Goal: Task Accomplishment & Management: Manage account settings

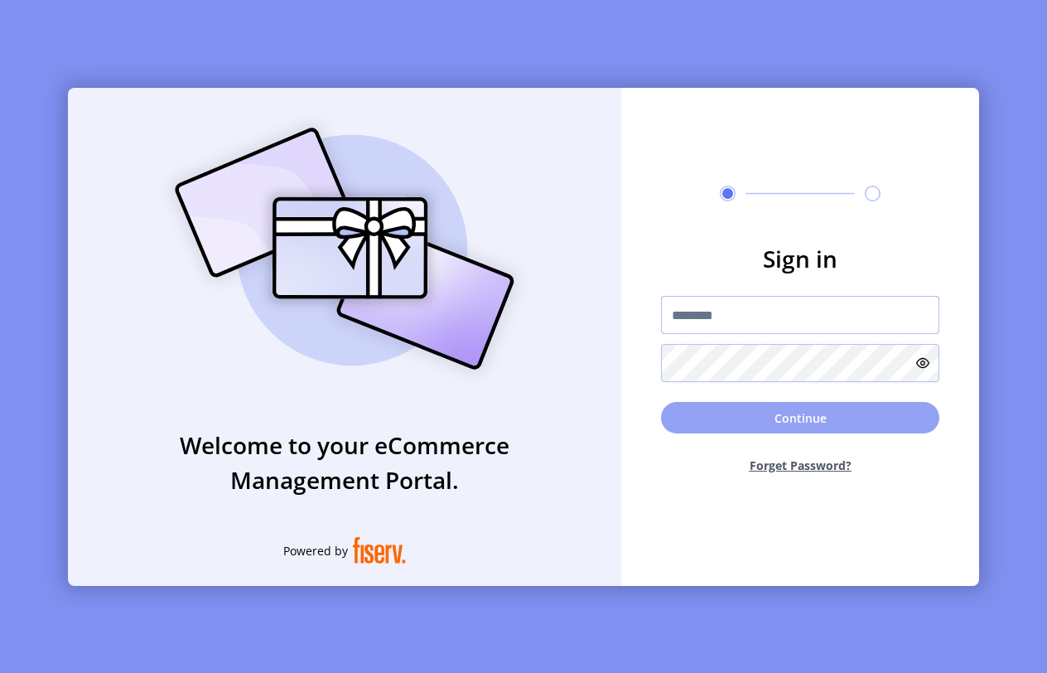
type input "**********"
click at [821, 411] on button "Continue" at bounding box center [800, 417] width 278 height 31
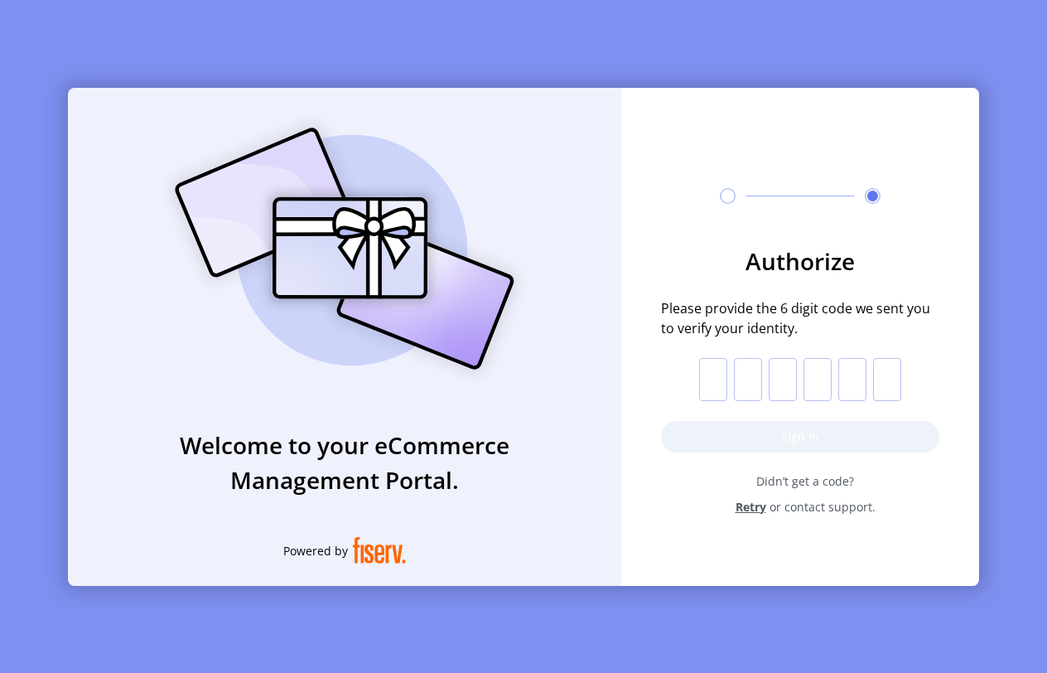
click at [512, 45] on div "Welcome to your eCommerce Management Portal. Powered by Authorize Please provid…" at bounding box center [523, 336] width 1047 height 673
click at [507, 60] on div "Welcome to your eCommerce Management Portal. Powered by Authorize Please provid…" at bounding box center [523, 336] width 1047 height 673
click at [708, 369] on input "text" at bounding box center [713, 379] width 28 height 43
click at [597, 60] on div "Welcome to your eCommerce Management Portal. Powered by Authorize Please provid…" at bounding box center [523, 336] width 1047 height 673
click at [587, 39] on div "Welcome to your eCommerce Management Portal. Powered by Authorize Please provid…" at bounding box center [523, 336] width 1047 height 673
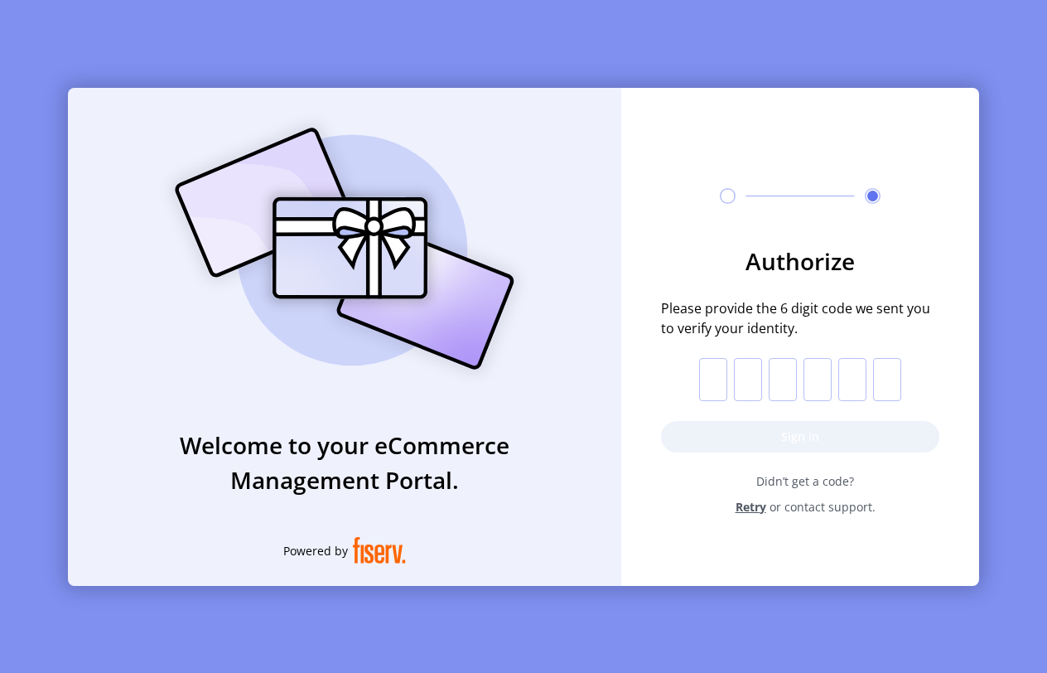
click at [720, 384] on input "text" at bounding box center [713, 379] width 28 height 43
type input "*"
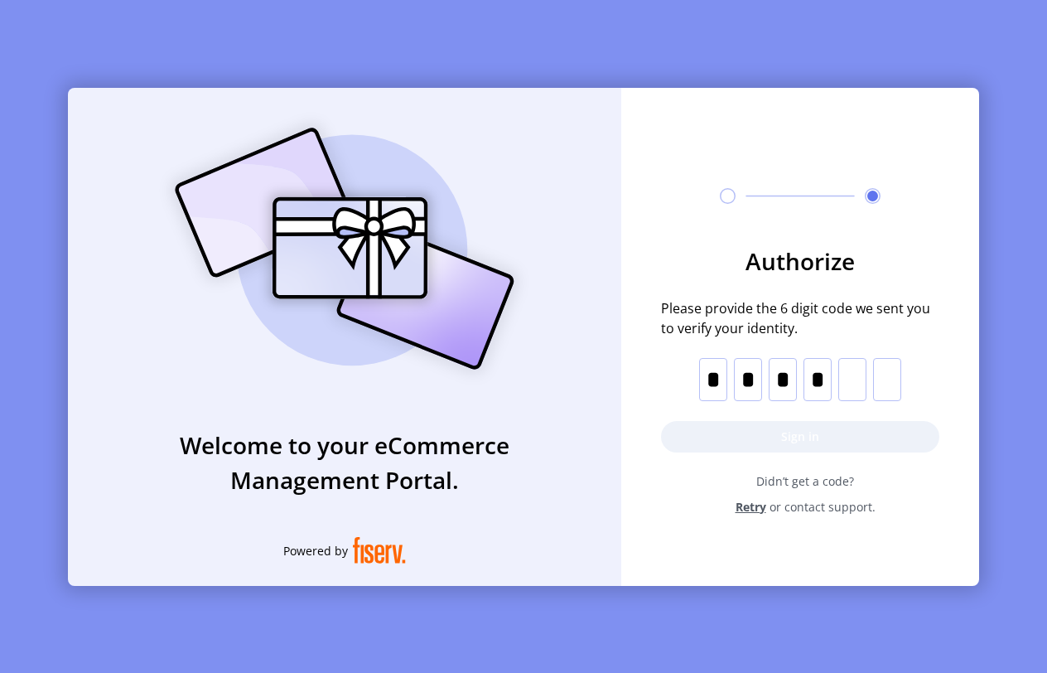
type input "*"
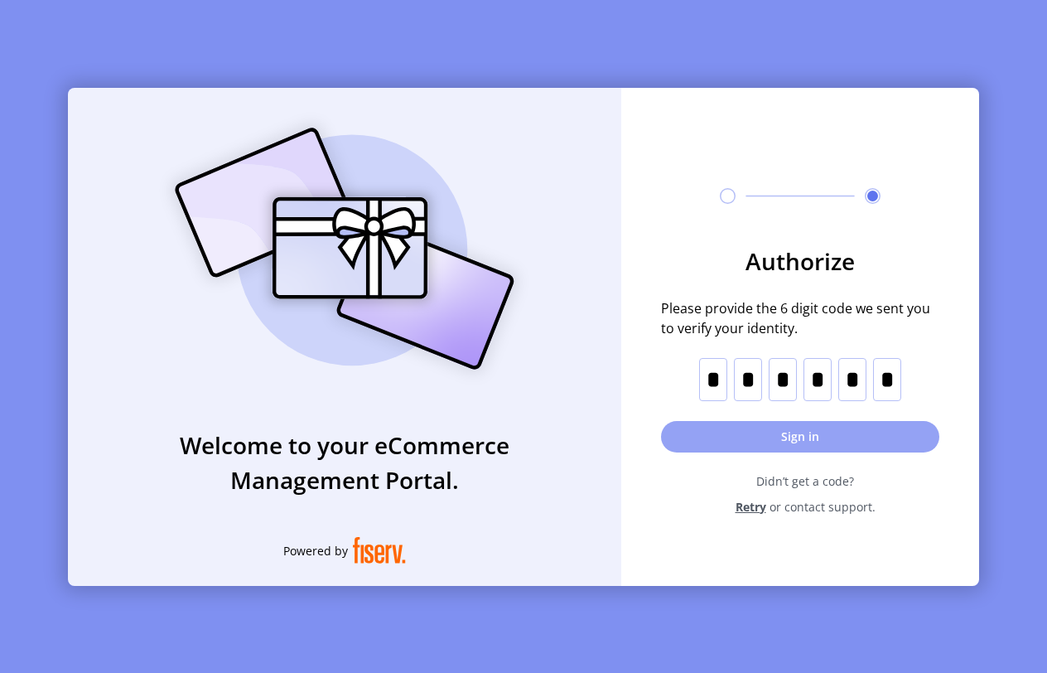
type input "*"
click at [840, 431] on button "Sign in" at bounding box center [800, 436] width 278 height 31
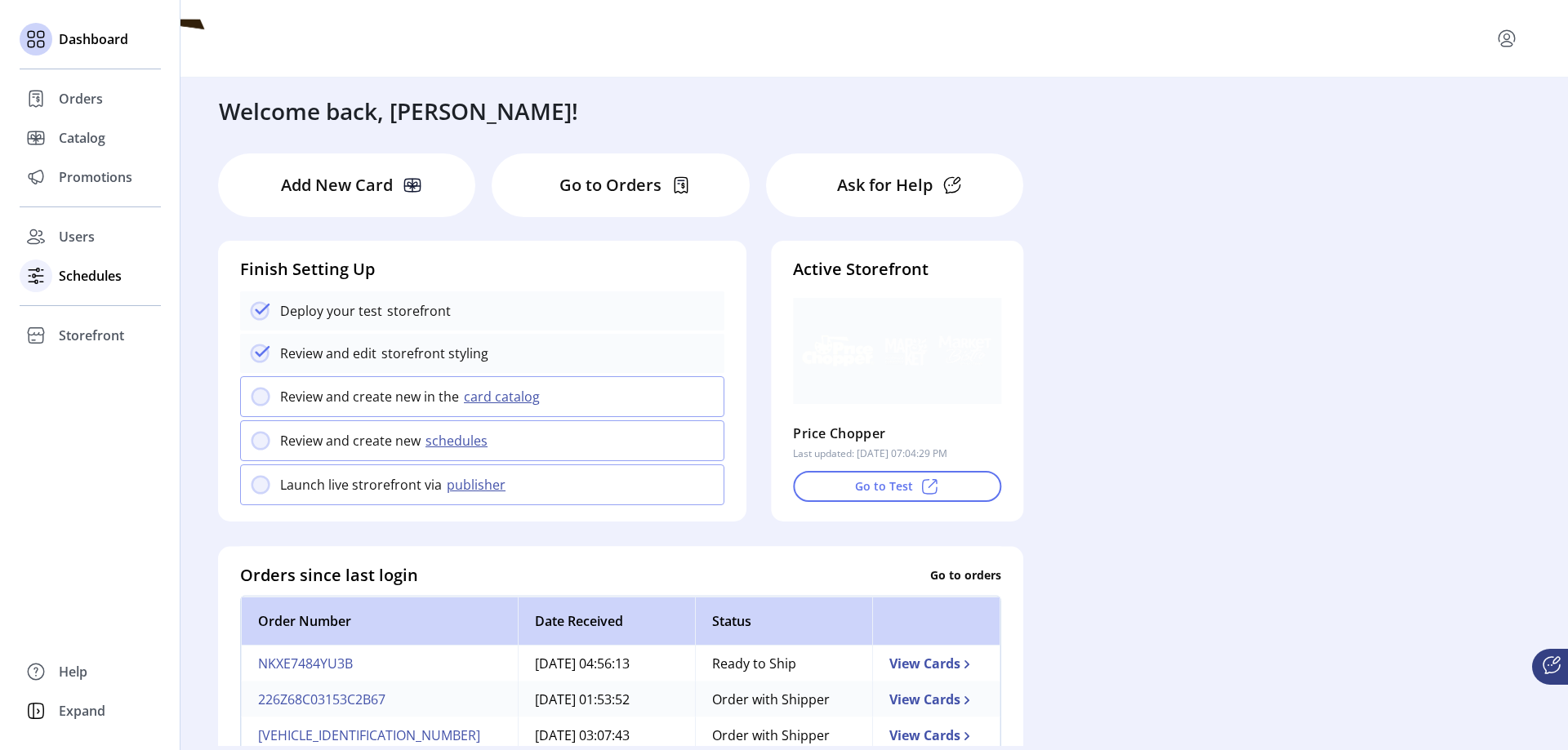
click at [41, 274] on icon at bounding box center [35, 276] width 27 height 27
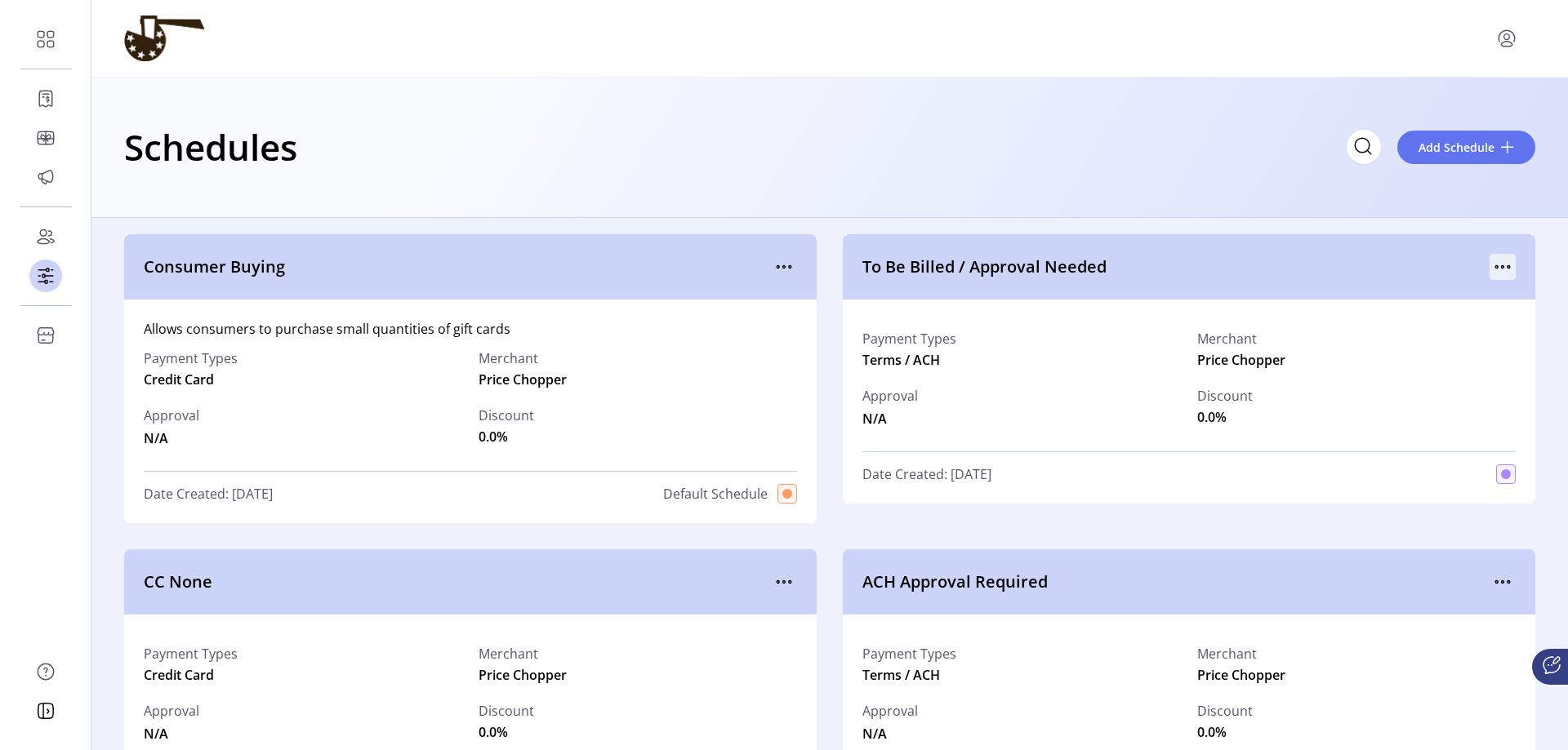
click at [1031, 266] on icon "menu" at bounding box center [1508, 267] width 2 height 2
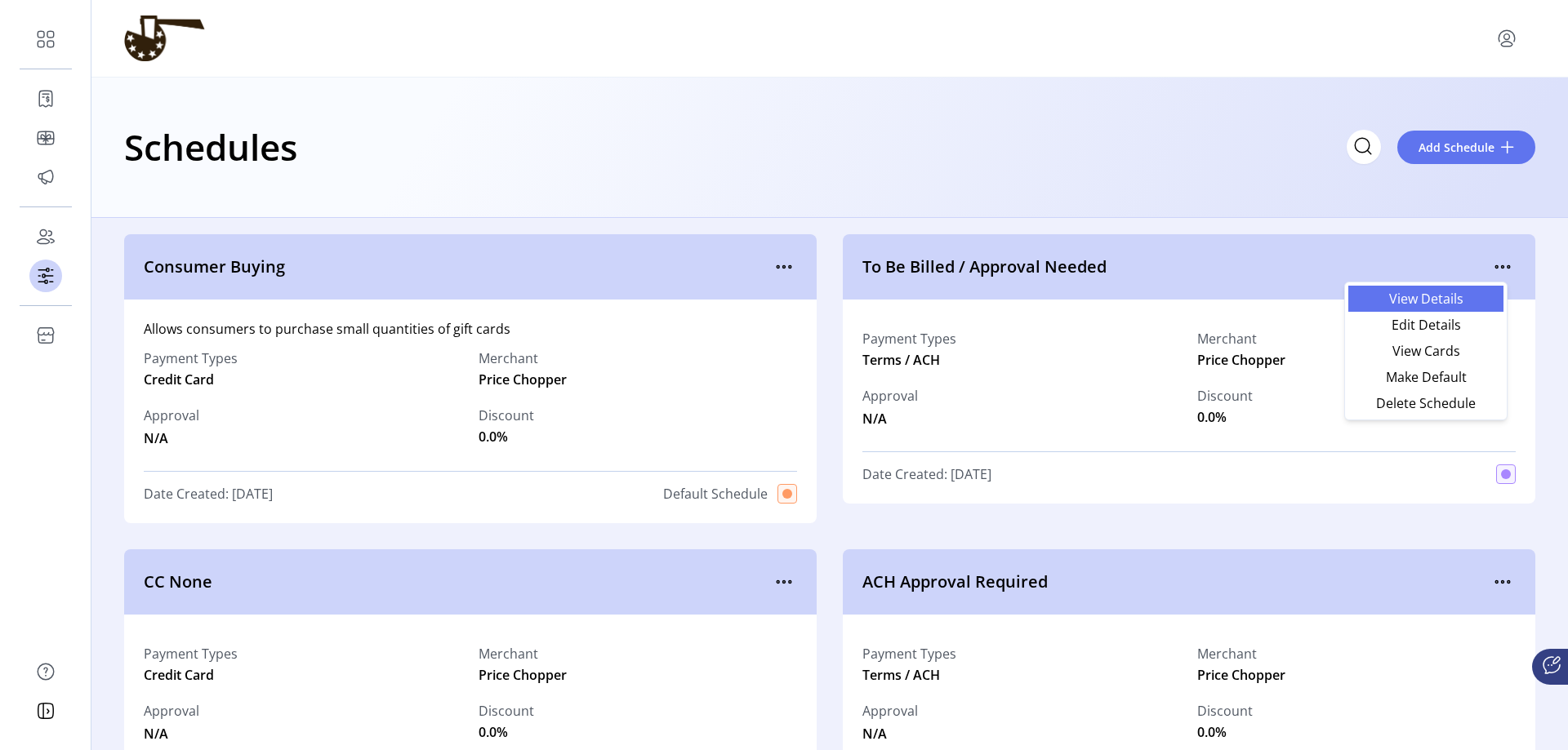
click at [1031, 295] on span "View Details" at bounding box center [1426, 299] width 136 height 13
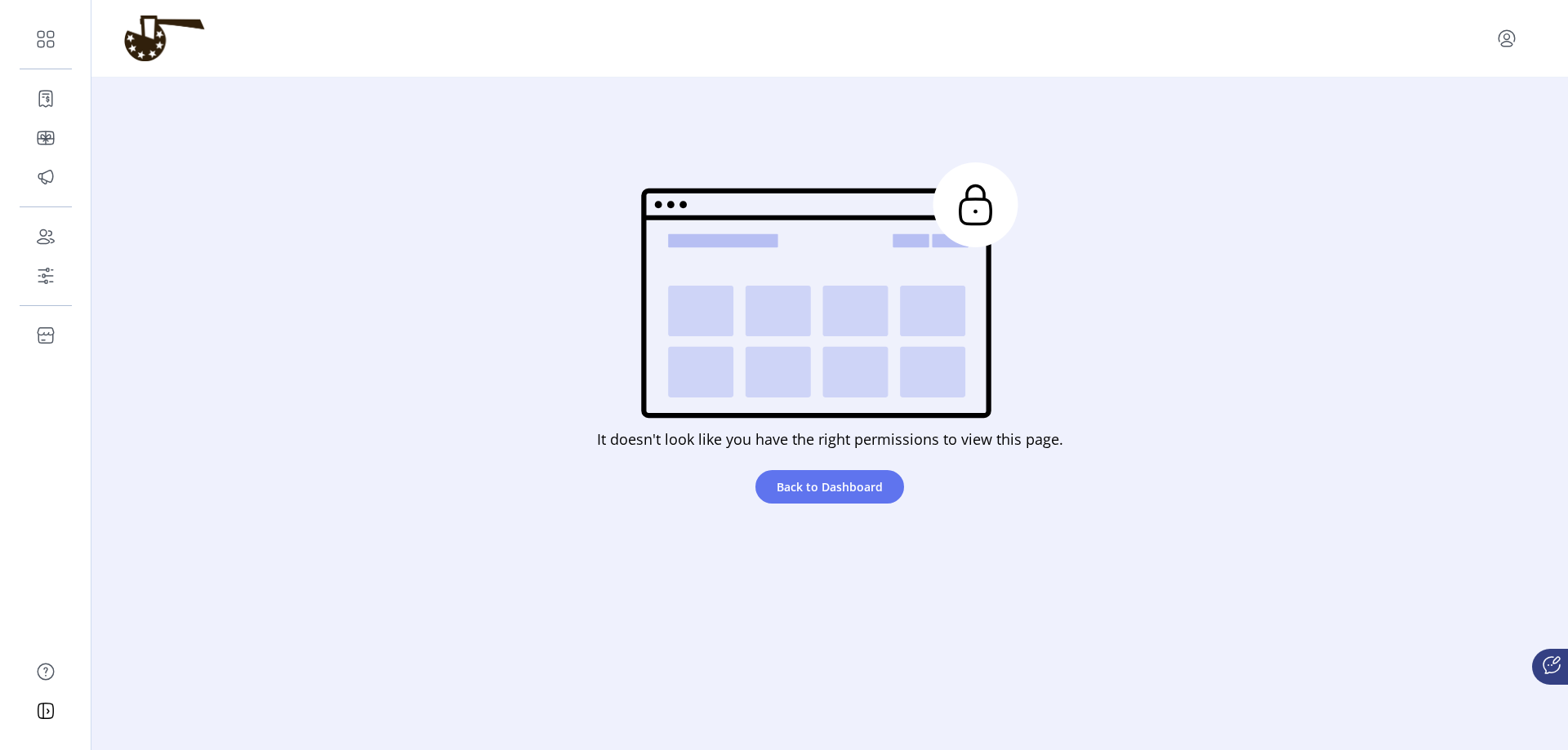
drag, startPoint x: 493, startPoint y: 250, endPoint x: 518, endPoint y: 211, distance: 46.3
click at [493, 250] on div "It doesn't look like you have the right permissions to view this page. Back to …" at bounding box center [830, 338] width 840 height 390
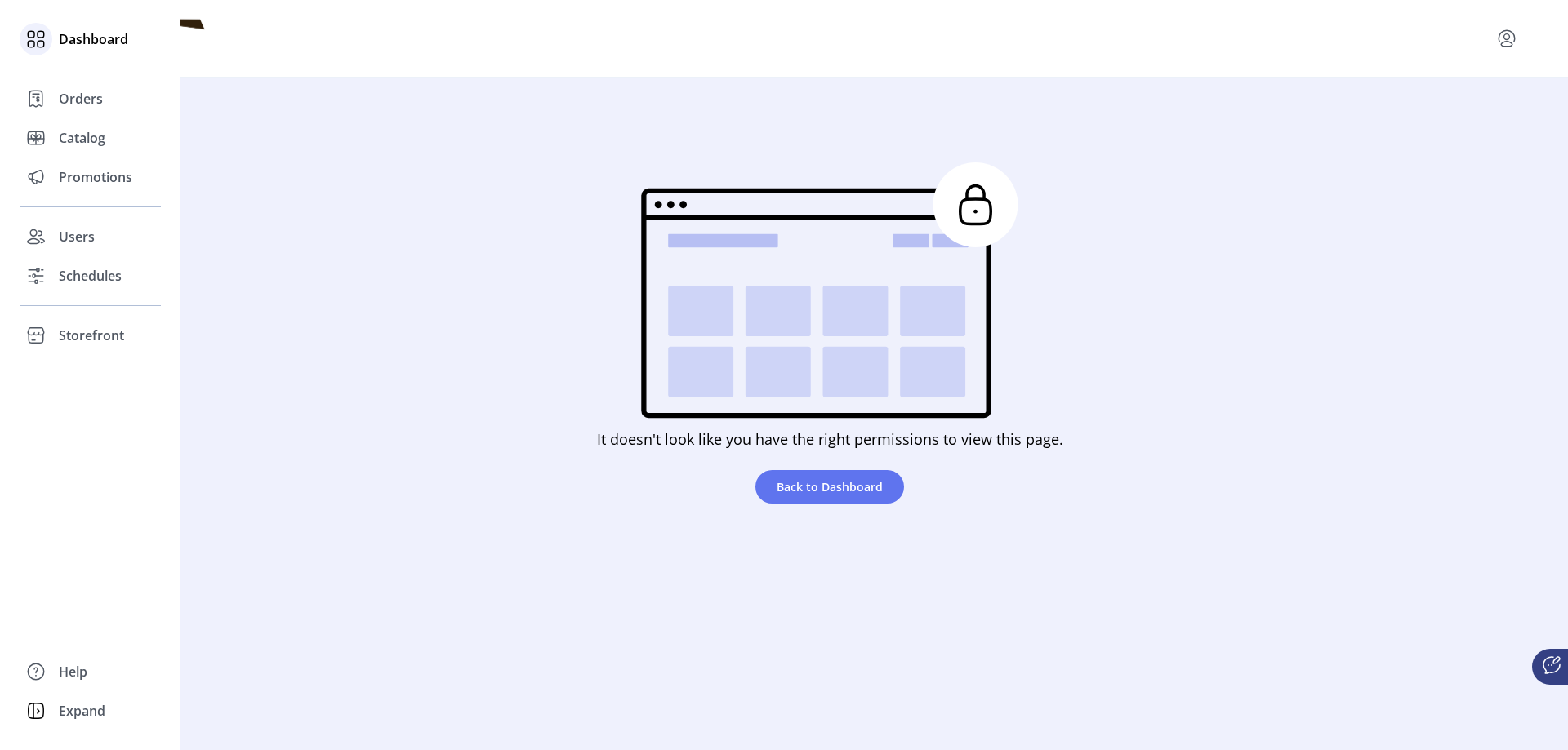
click at [74, 34] on span "Dashboard" at bounding box center [94, 39] width 69 height 20
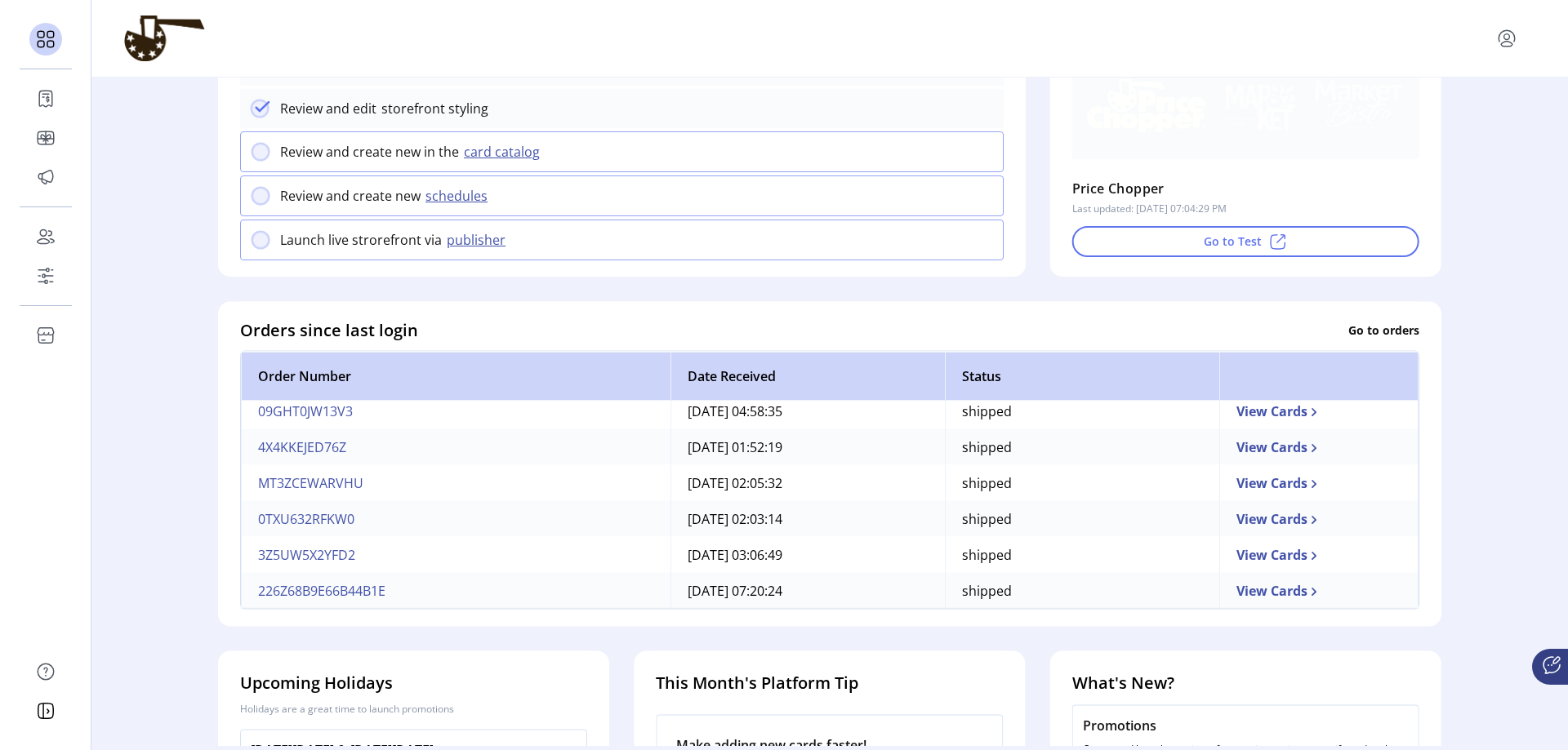
scroll to position [408, 0]
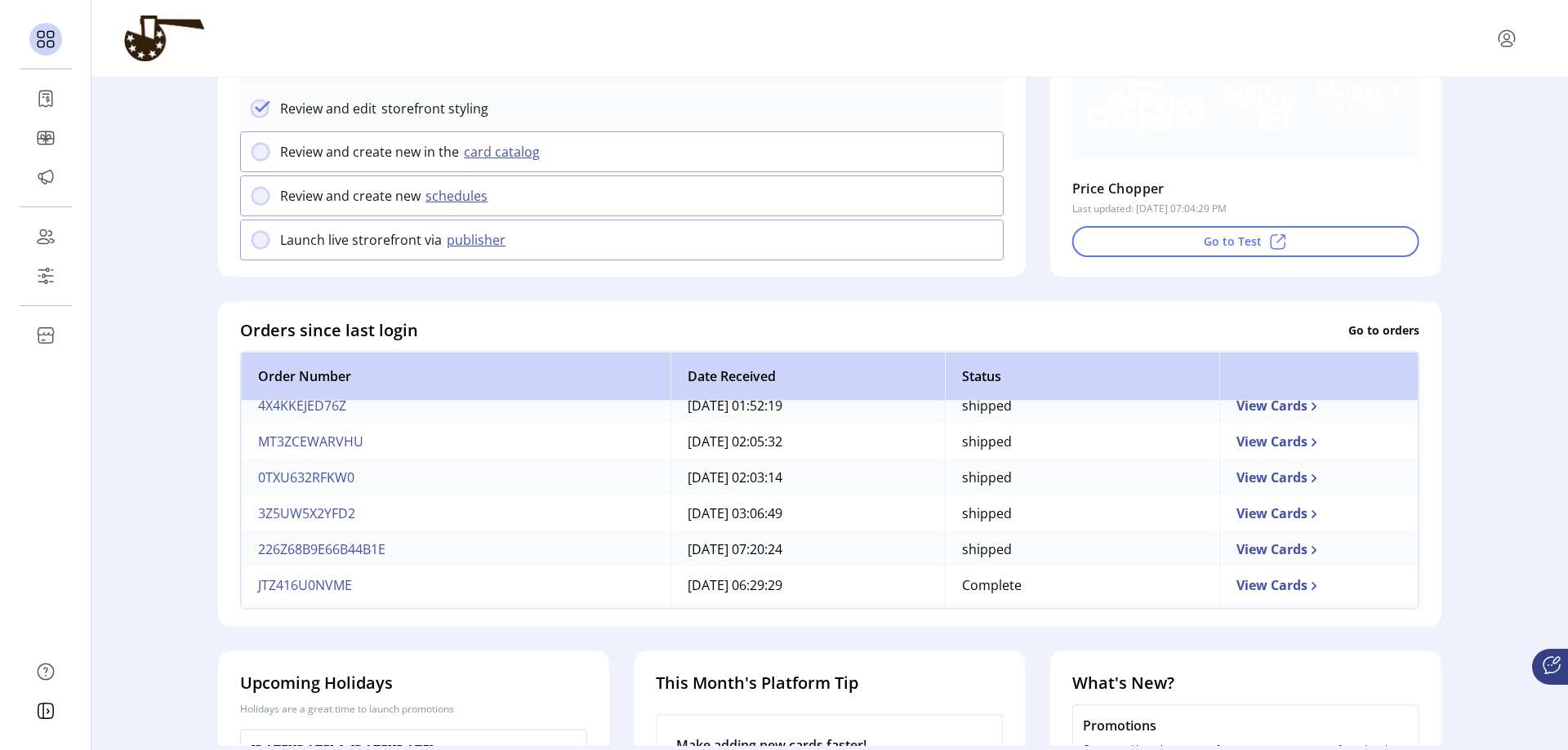
click at [313, 557] on td "226Z68B9E66B44B1E" at bounding box center [455, 549] width 430 height 35
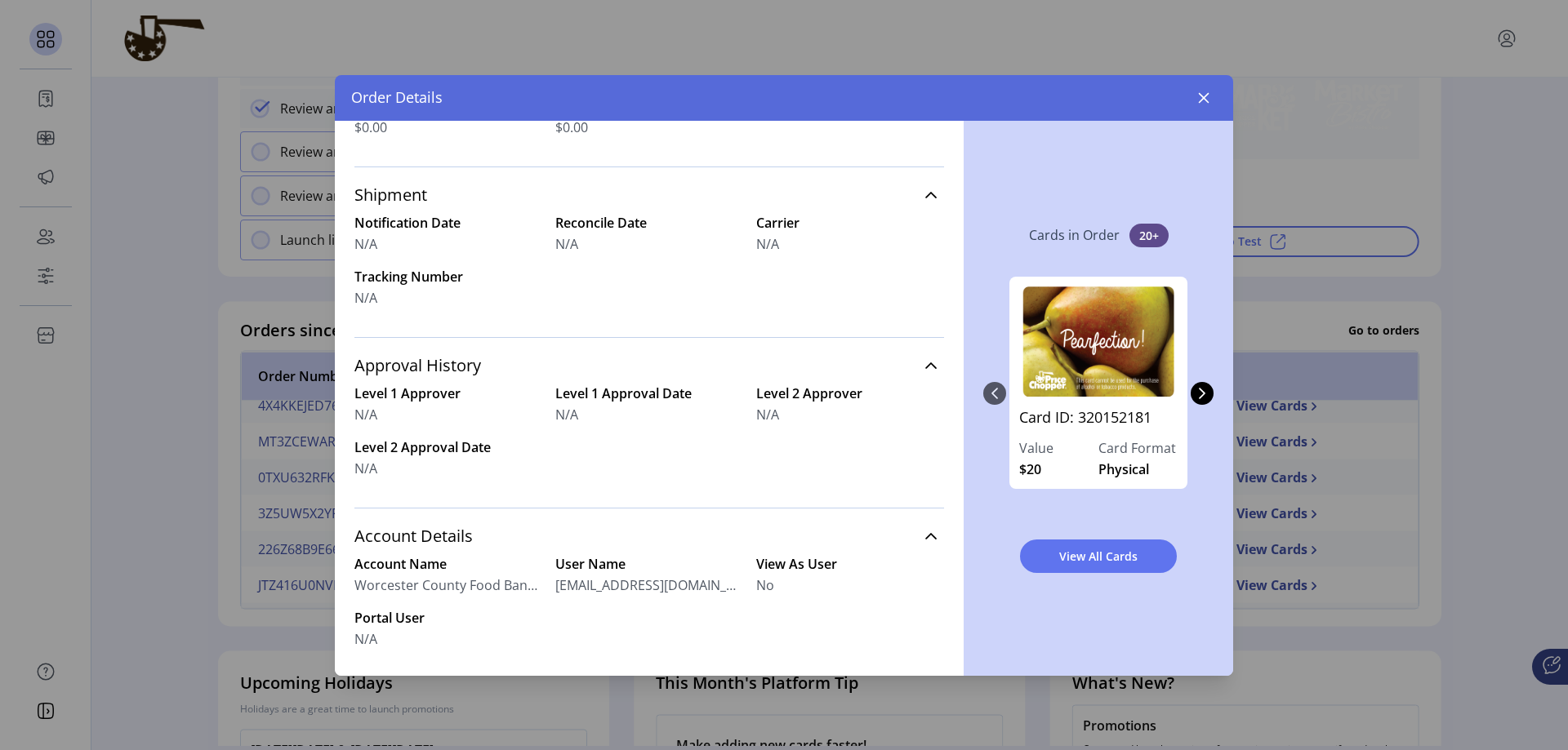
scroll to position [512, 0]
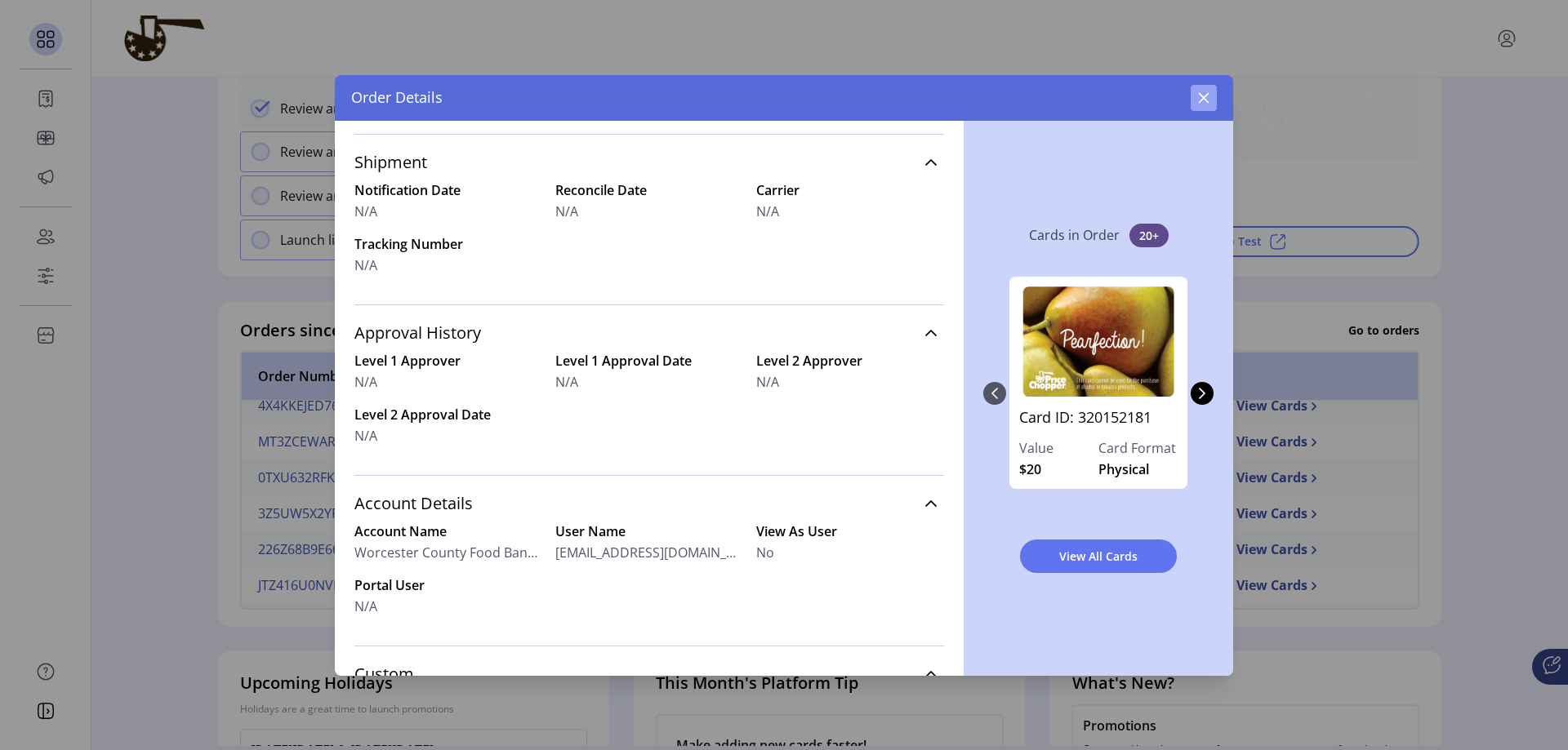
click at [1031, 93] on icon "button" at bounding box center [1203, 98] width 13 height 13
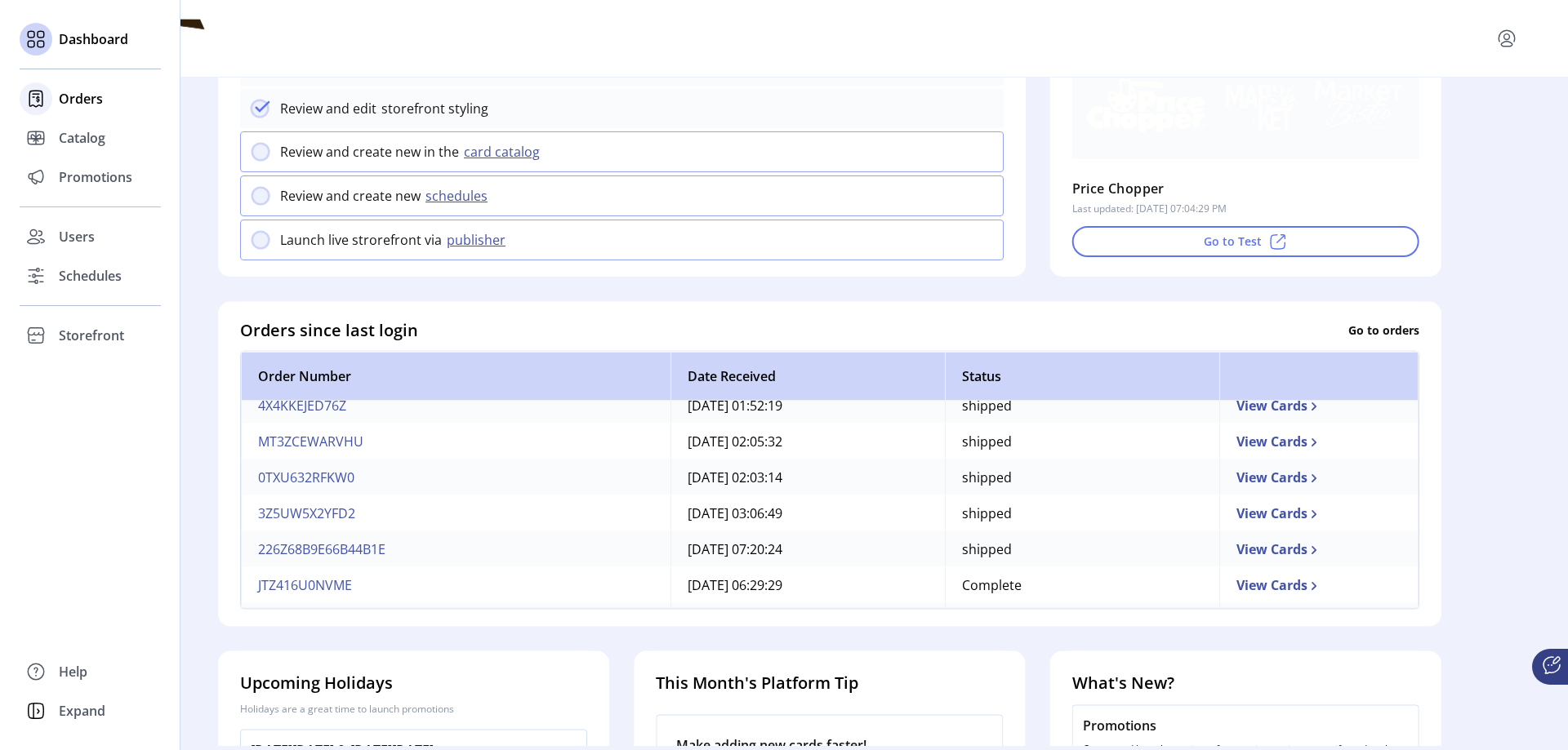
click at [68, 99] on span "Orders" at bounding box center [81, 99] width 44 height 20
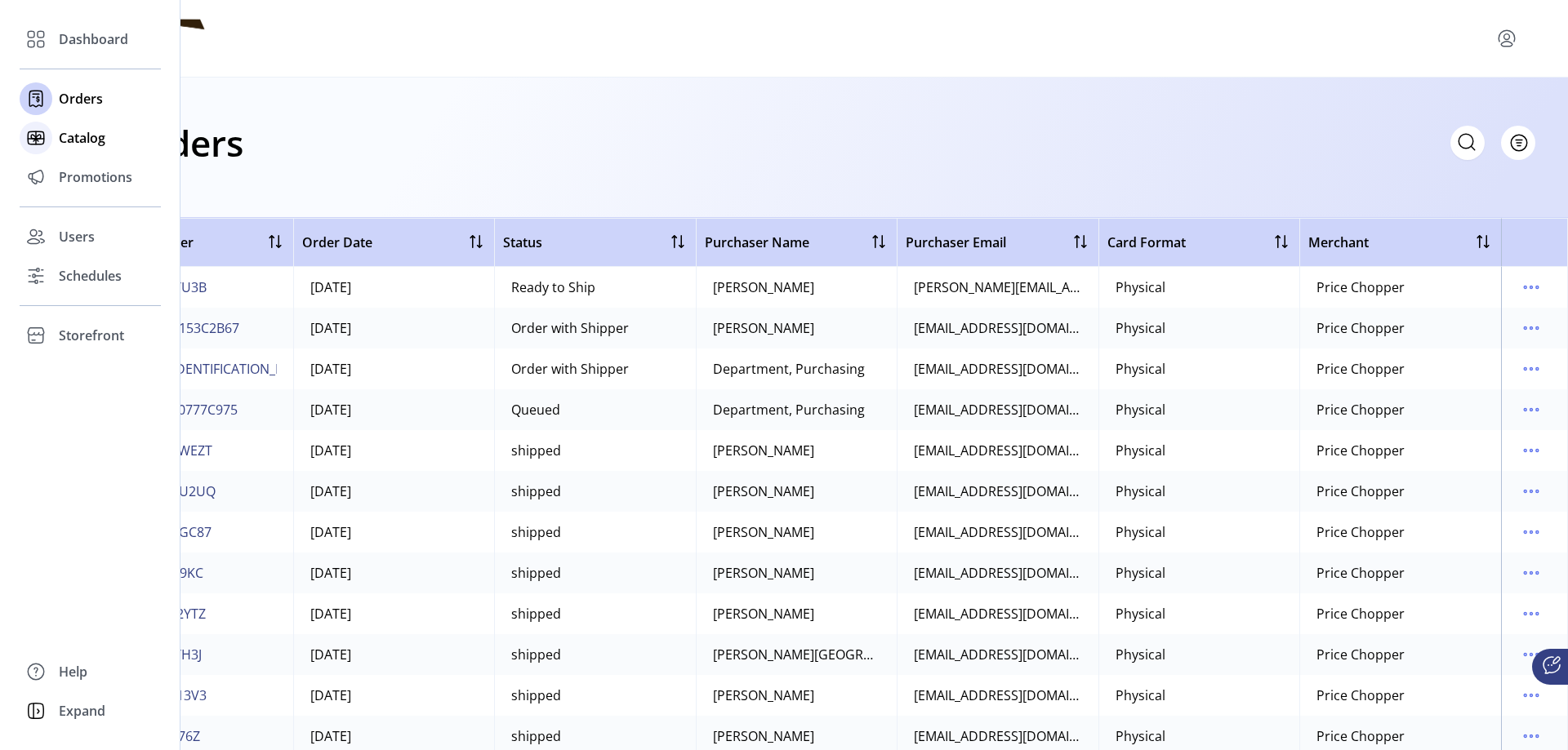
click at [69, 141] on span "Catalog" at bounding box center [82, 138] width 46 height 20
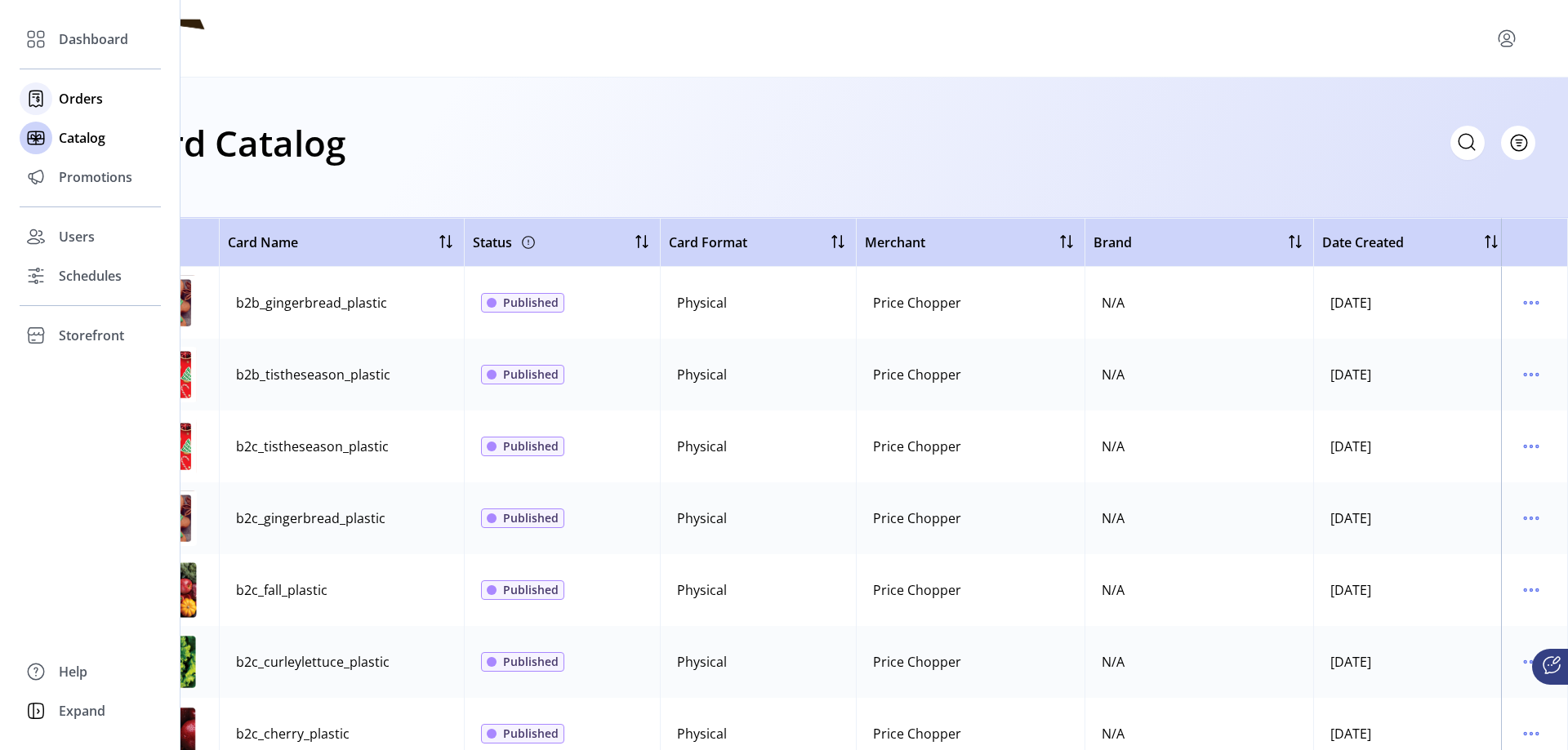
click at [59, 95] on span "Orders" at bounding box center [81, 99] width 44 height 20
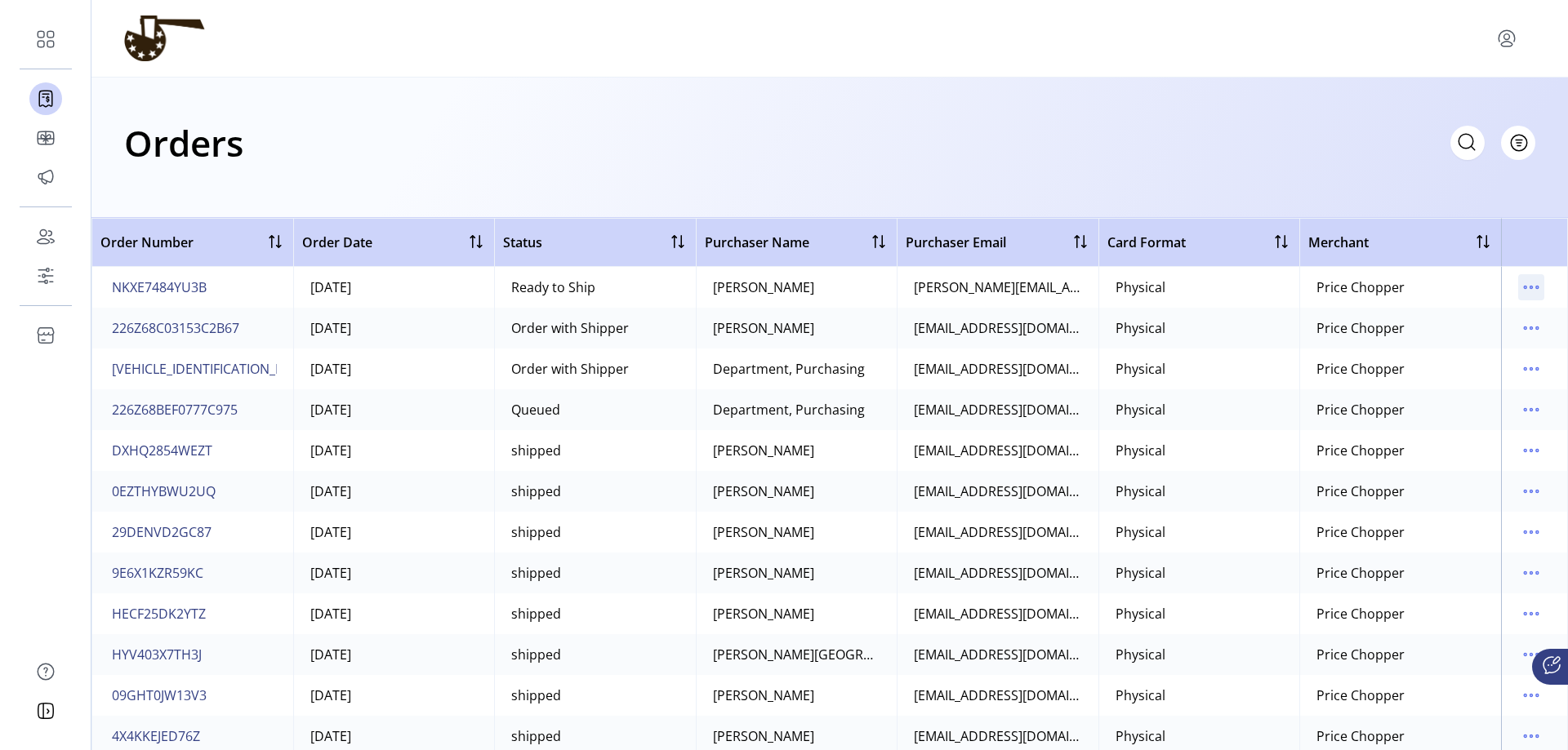
click at [1031, 288] on icon "menu" at bounding box center [1525, 288] width 2 height 2
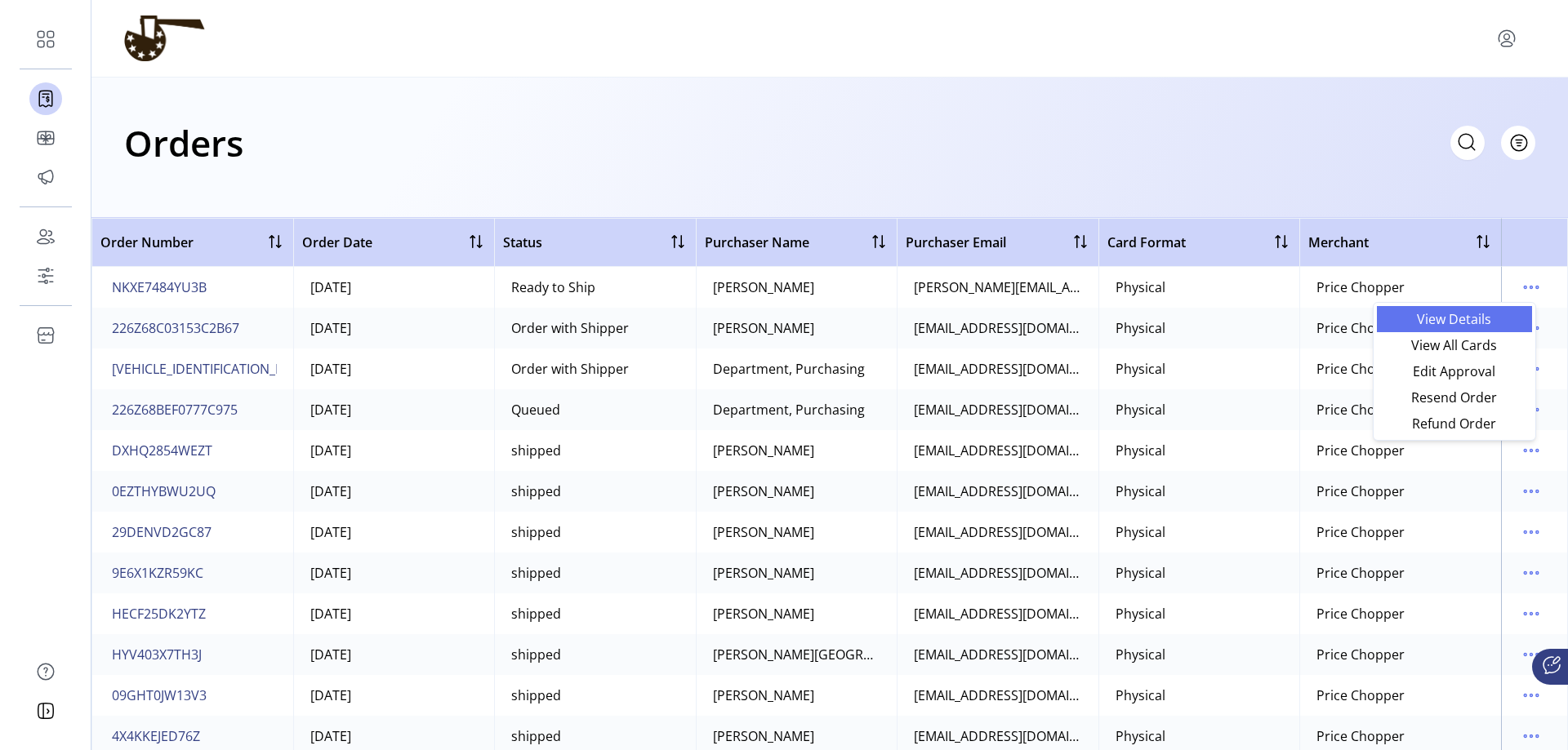
click at [1031, 314] on span "View Details" at bounding box center [1455, 318] width 136 height 13
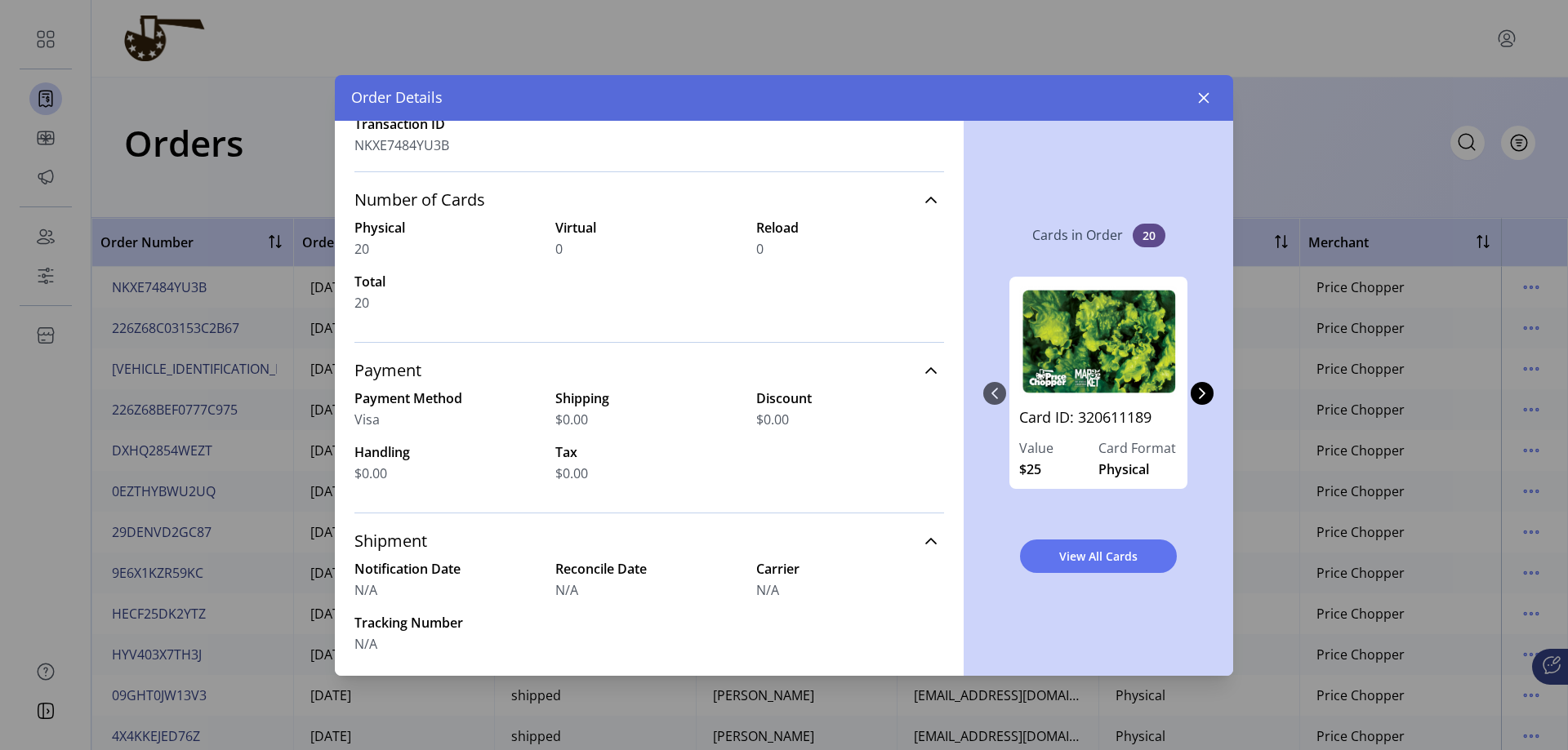
scroll to position [164, 0]
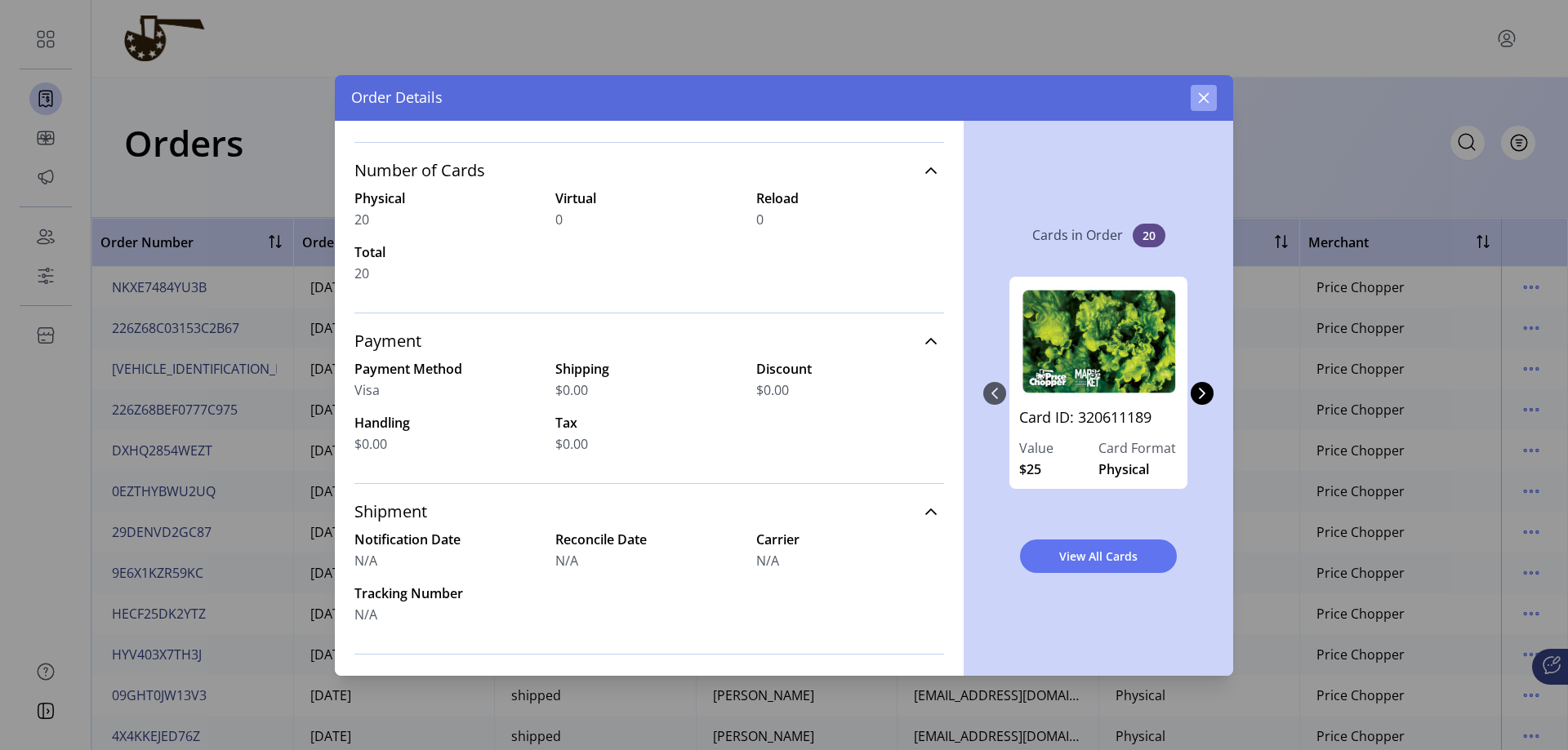
click at [1031, 102] on icon "button" at bounding box center [1203, 98] width 11 height 11
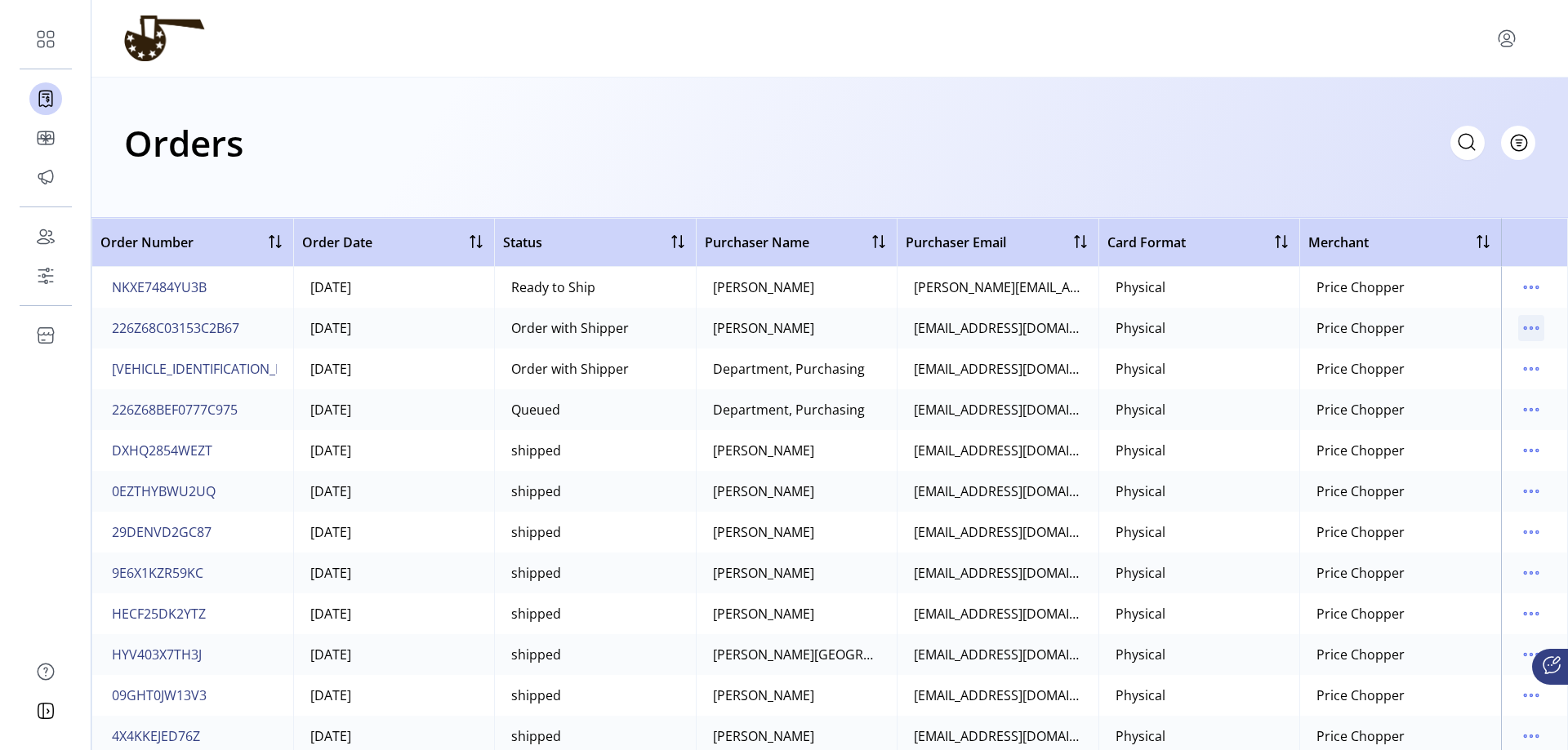
click at [1031, 323] on icon "menu" at bounding box center [1531, 328] width 27 height 27
click at [1031, 355] on span "View Details" at bounding box center [1455, 360] width 136 height 13
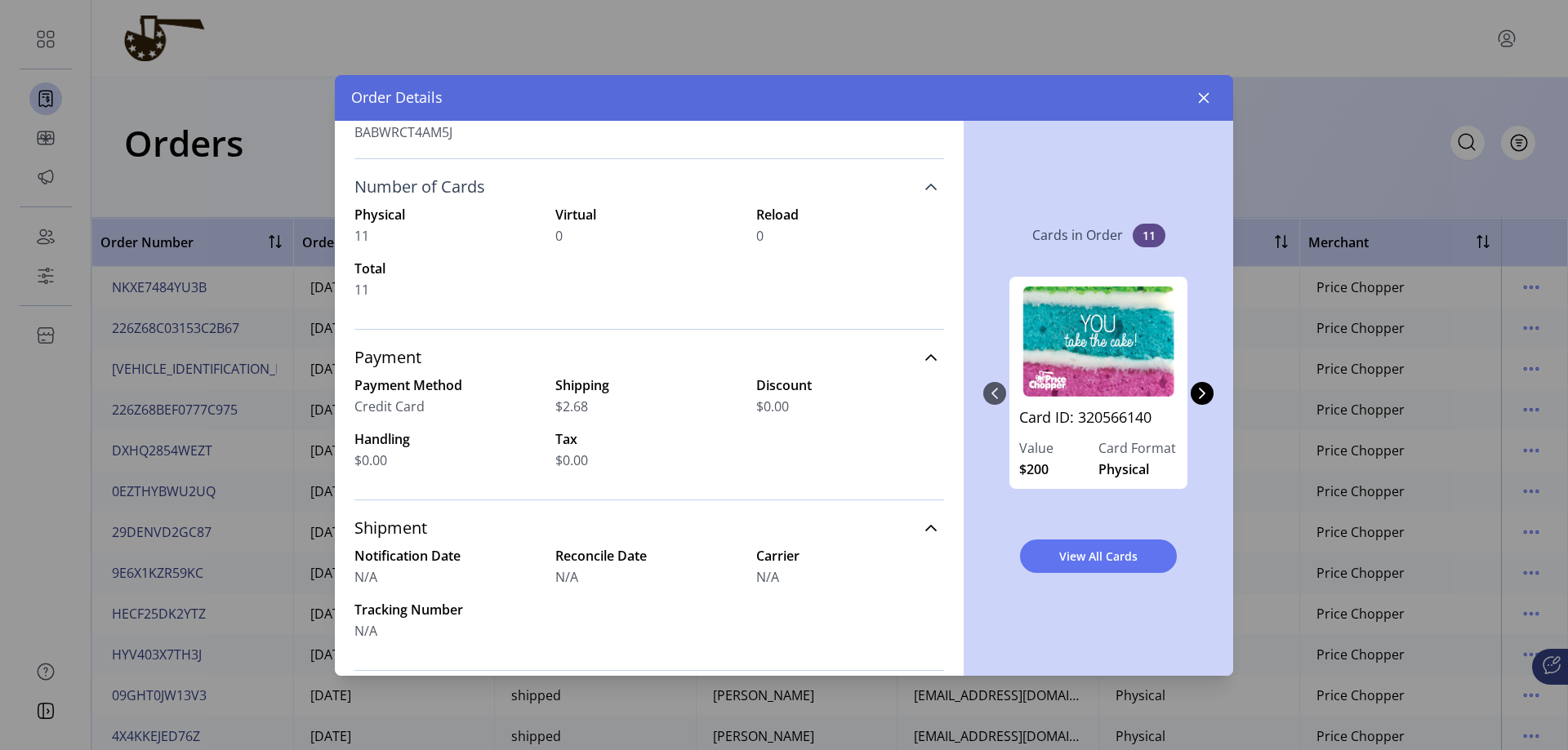
scroll to position [245, 0]
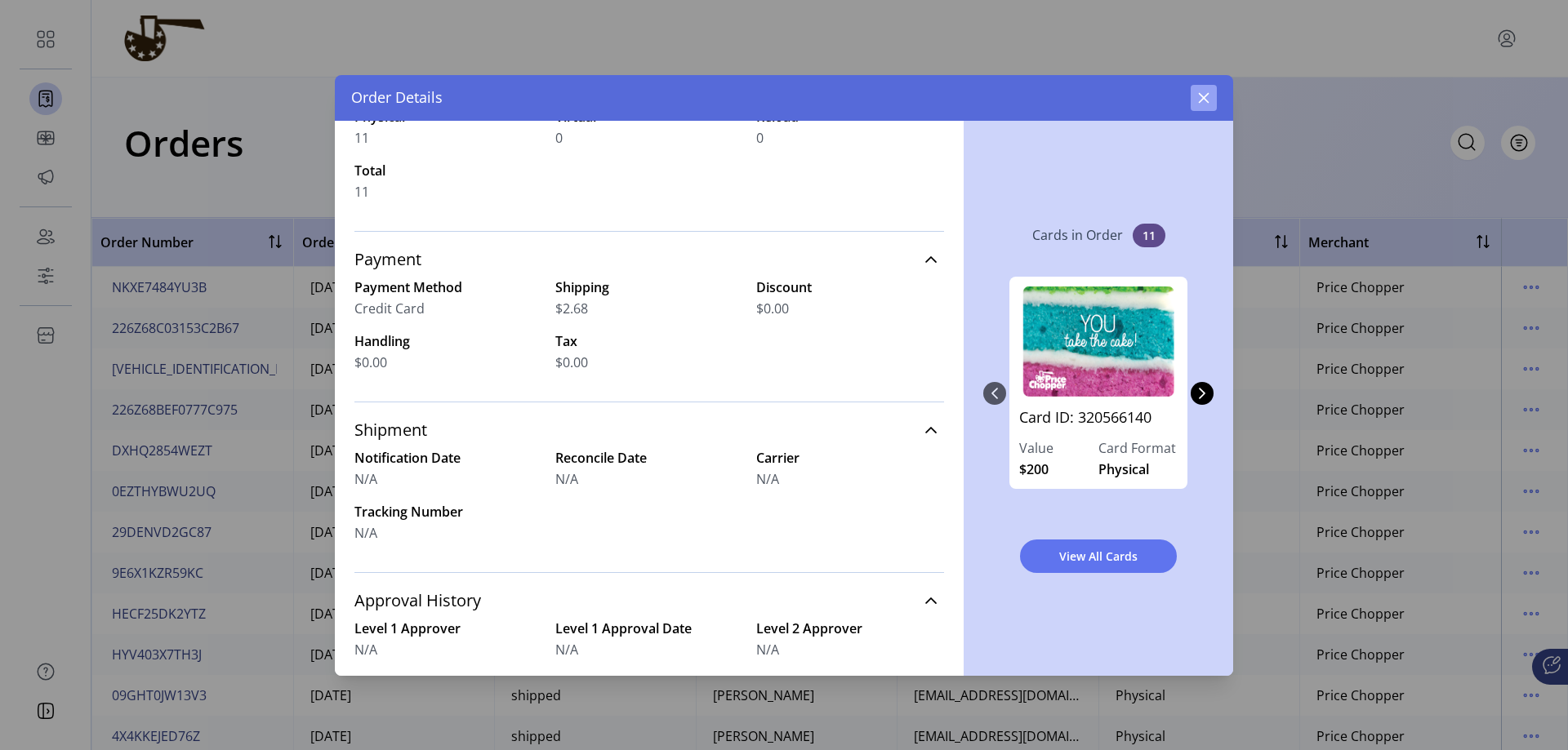
click at [1031, 98] on icon "button" at bounding box center [1203, 98] width 13 height 13
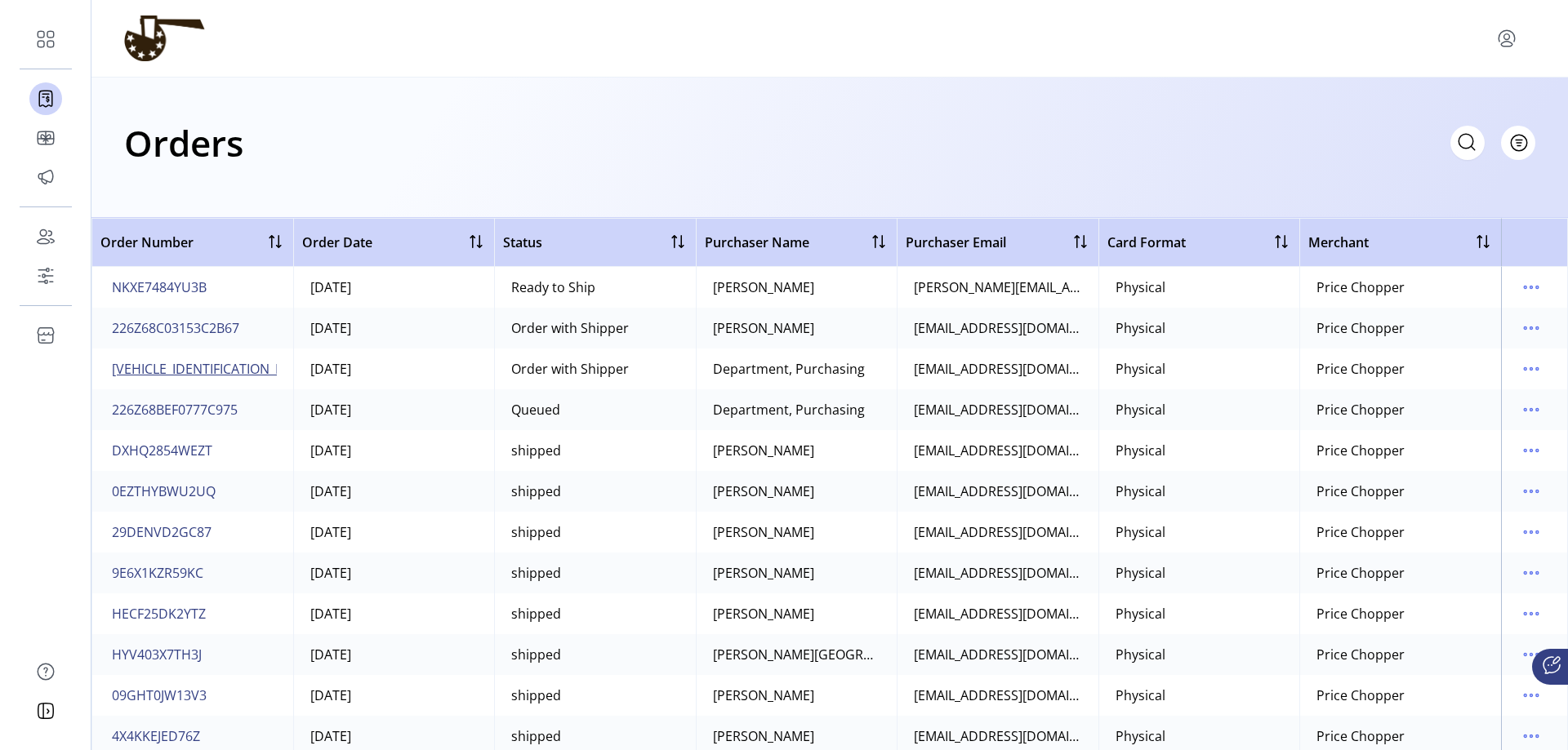
click at [208, 370] on span "[VEHICLE_IDENTIFICATION_NUMBER]" at bounding box center [223, 370] width 222 height 20
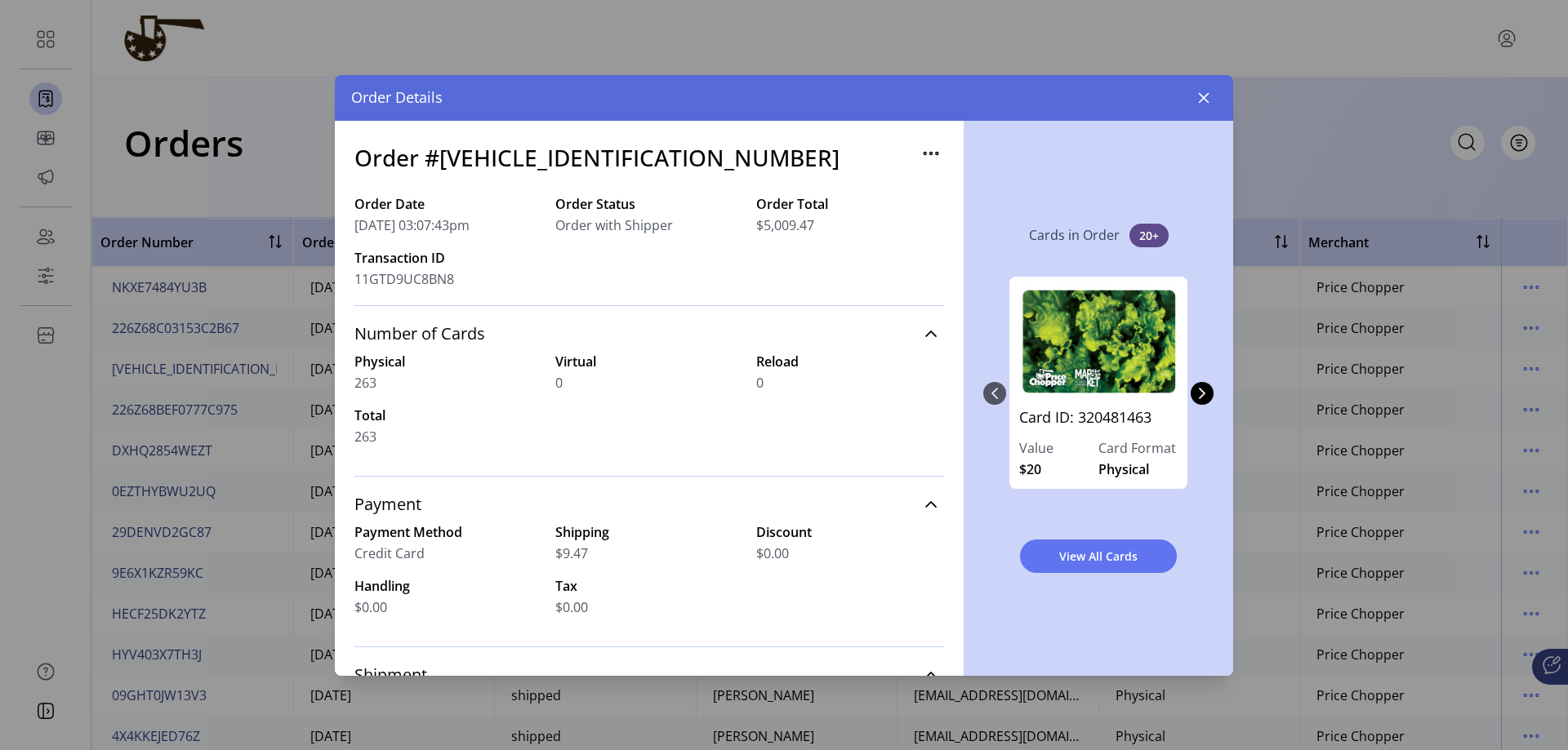
scroll to position [82, 0]
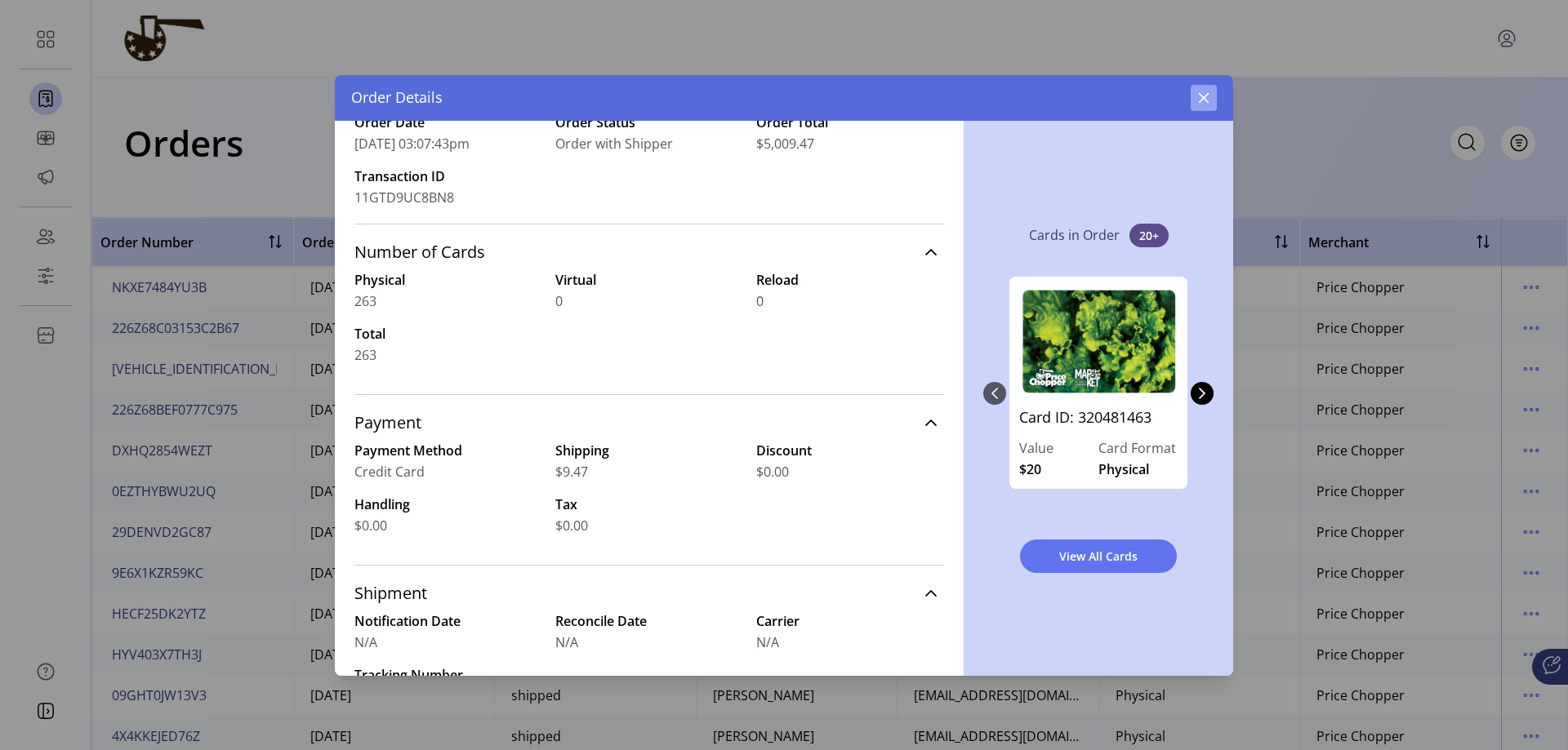
click at [1031, 98] on icon "button" at bounding box center [1203, 98] width 13 height 13
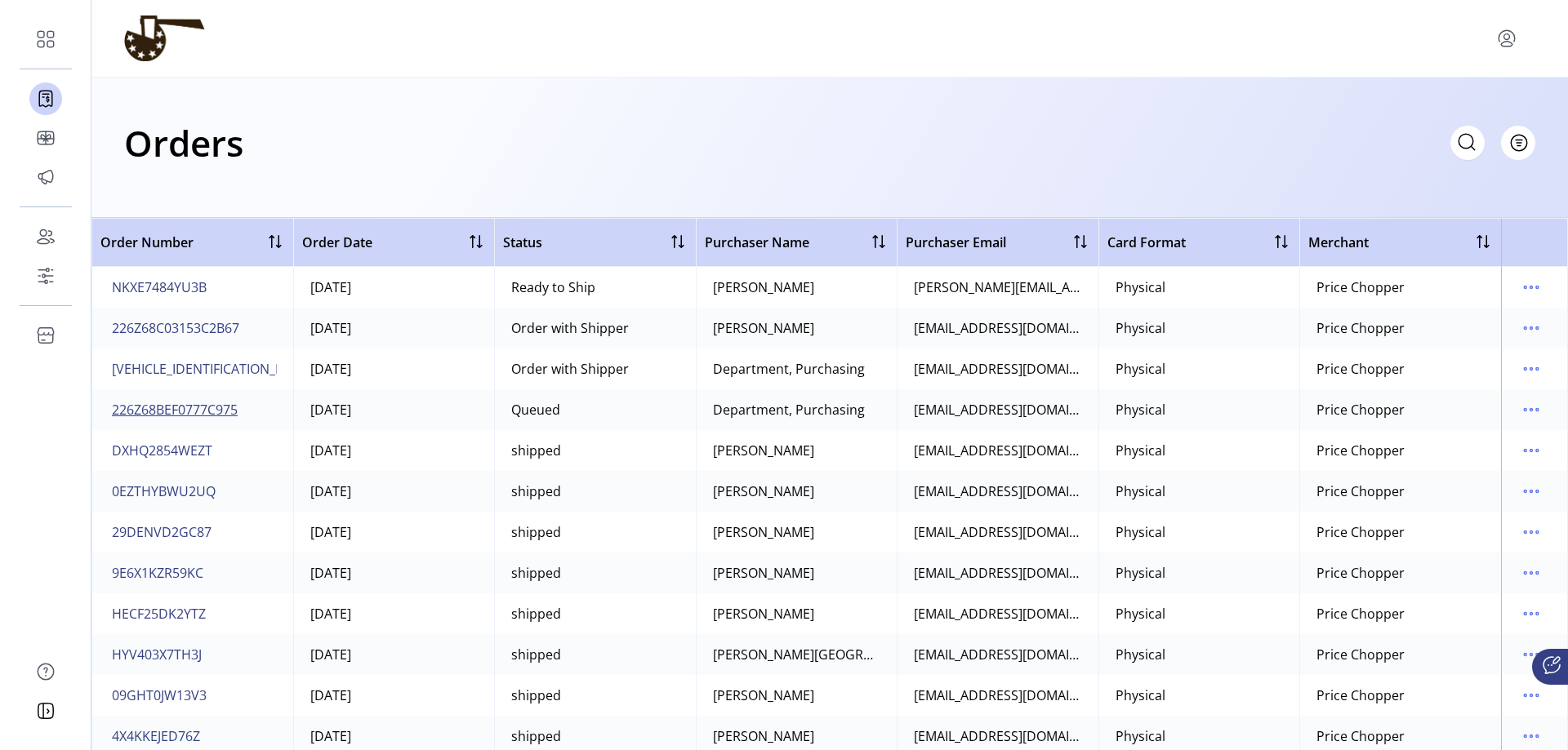
click at [210, 407] on span "226Z68BEF0777C975" at bounding box center [175, 410] width 126 height 20
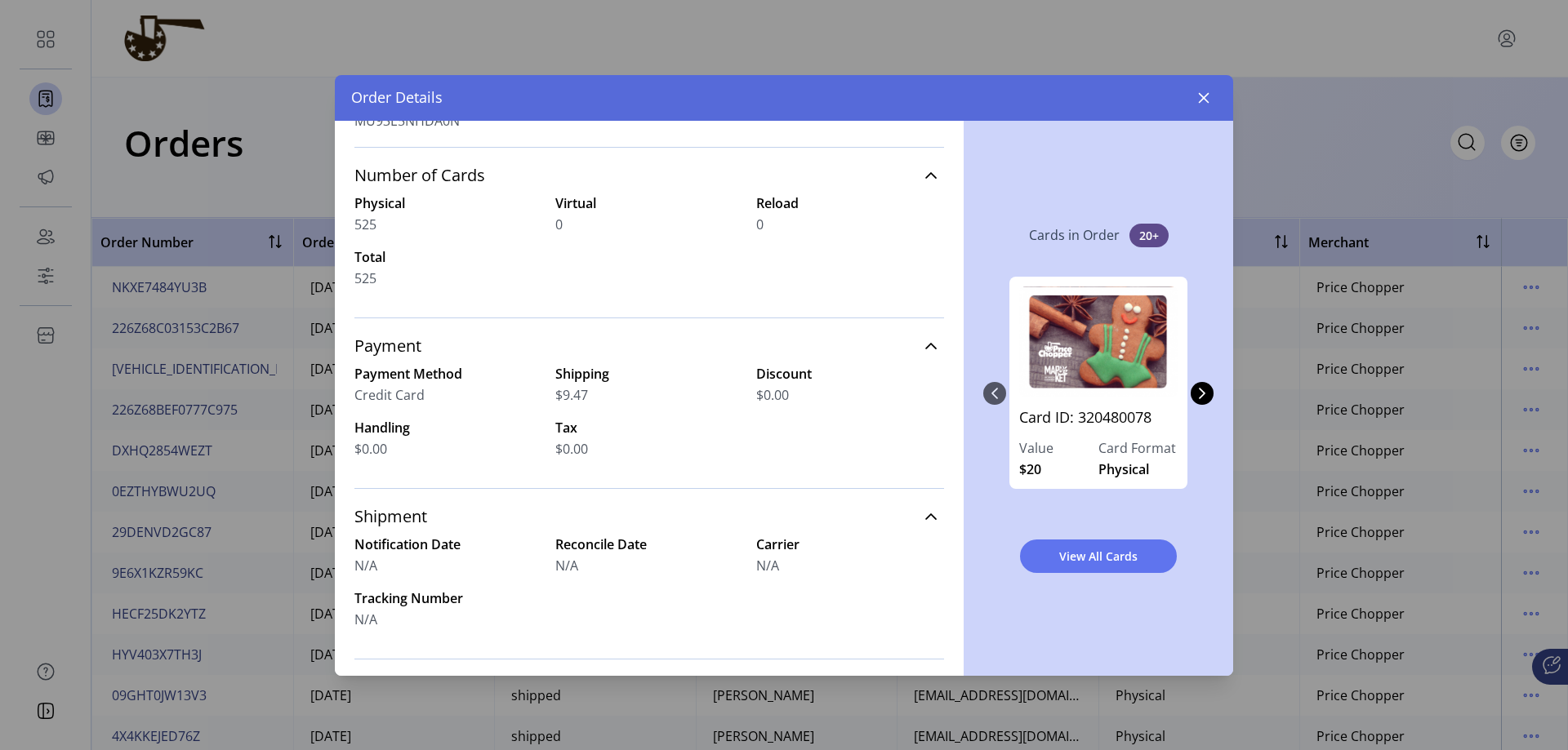
scroll to position [245, 0]
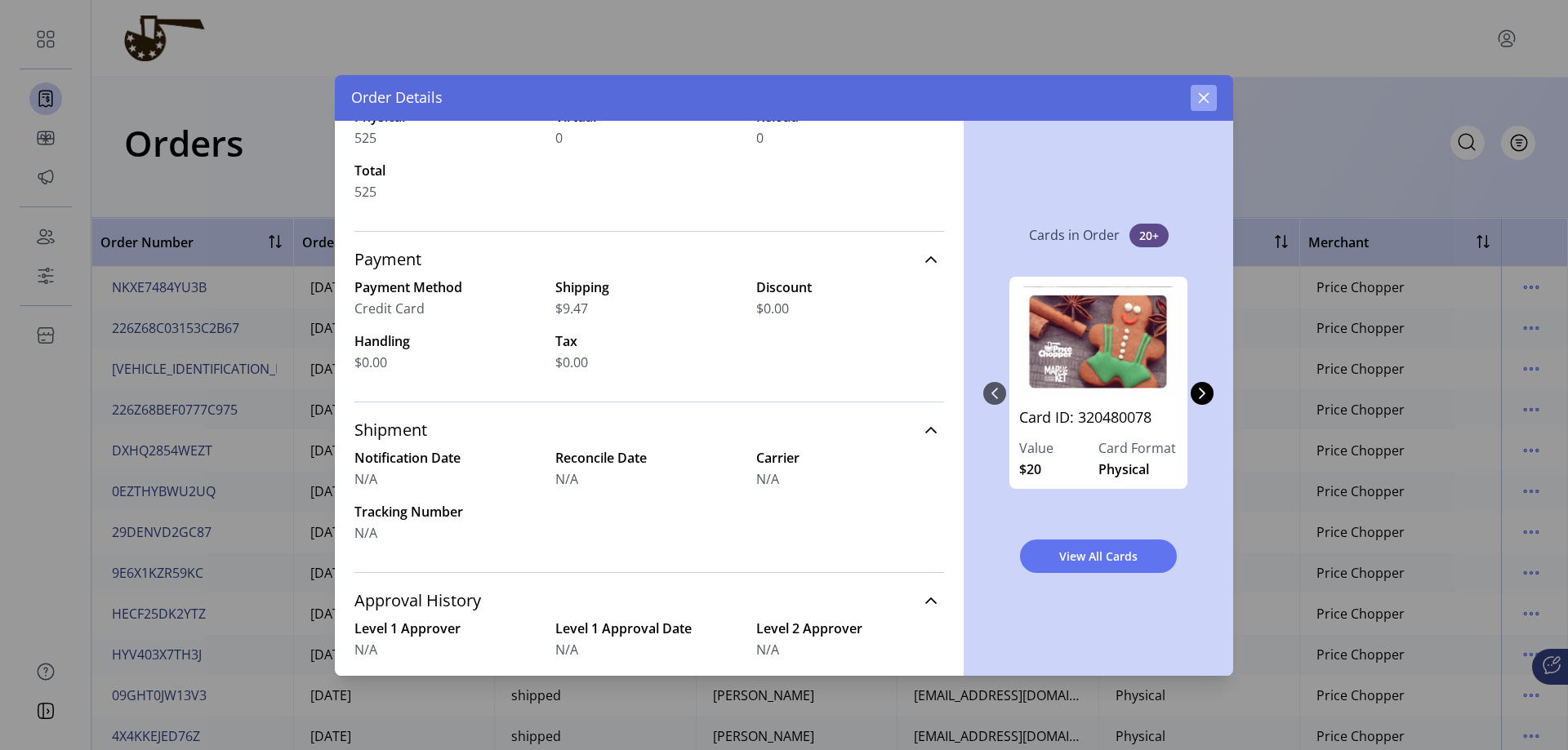
click at [1031, 98] on icon "button" at bounding box center [1203, 98] width 11 height 11
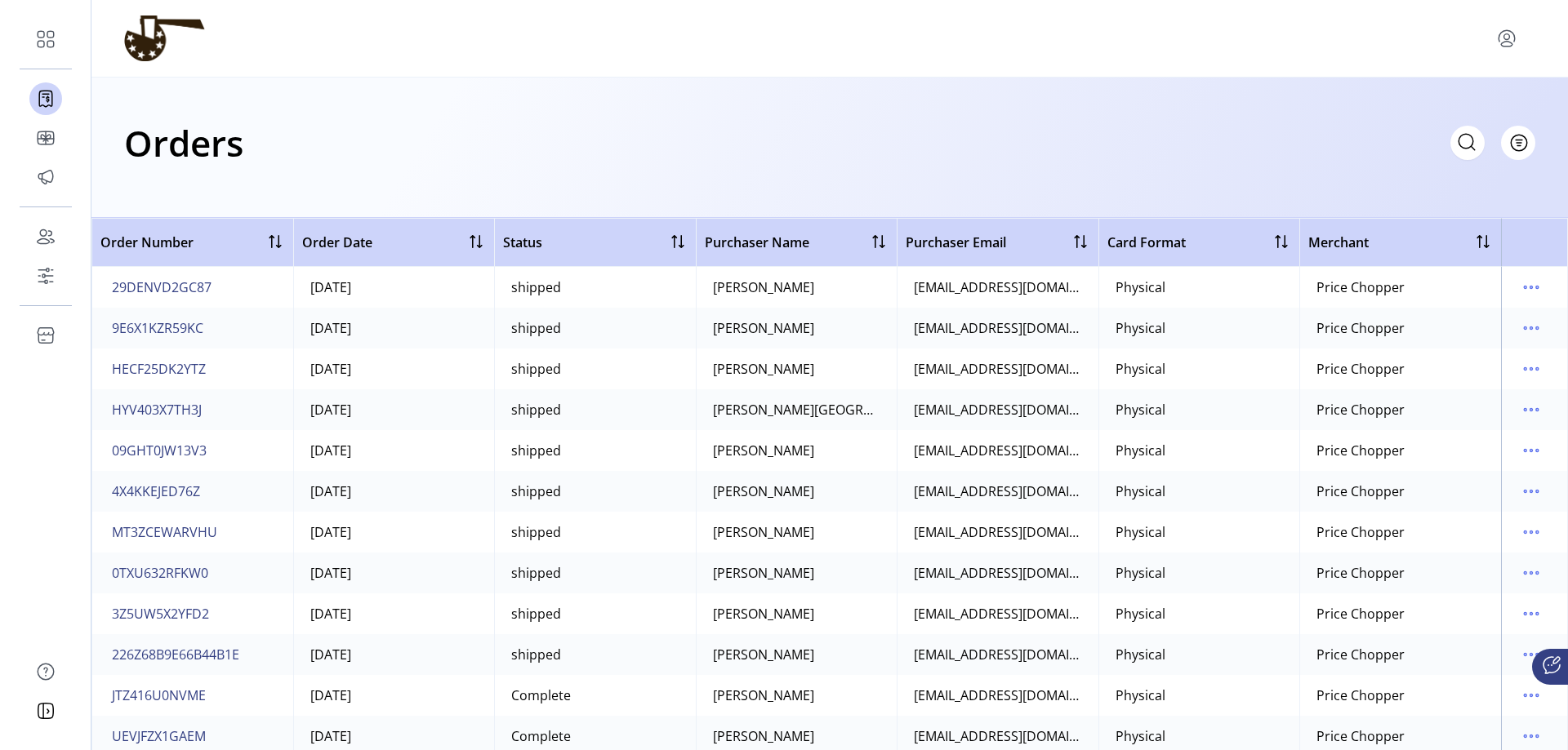
scroll to position [326, 0]
click at [216, 572] on span "226Z68B9E66B44B1E" at bounding box center [175, 574] width 127 height 20
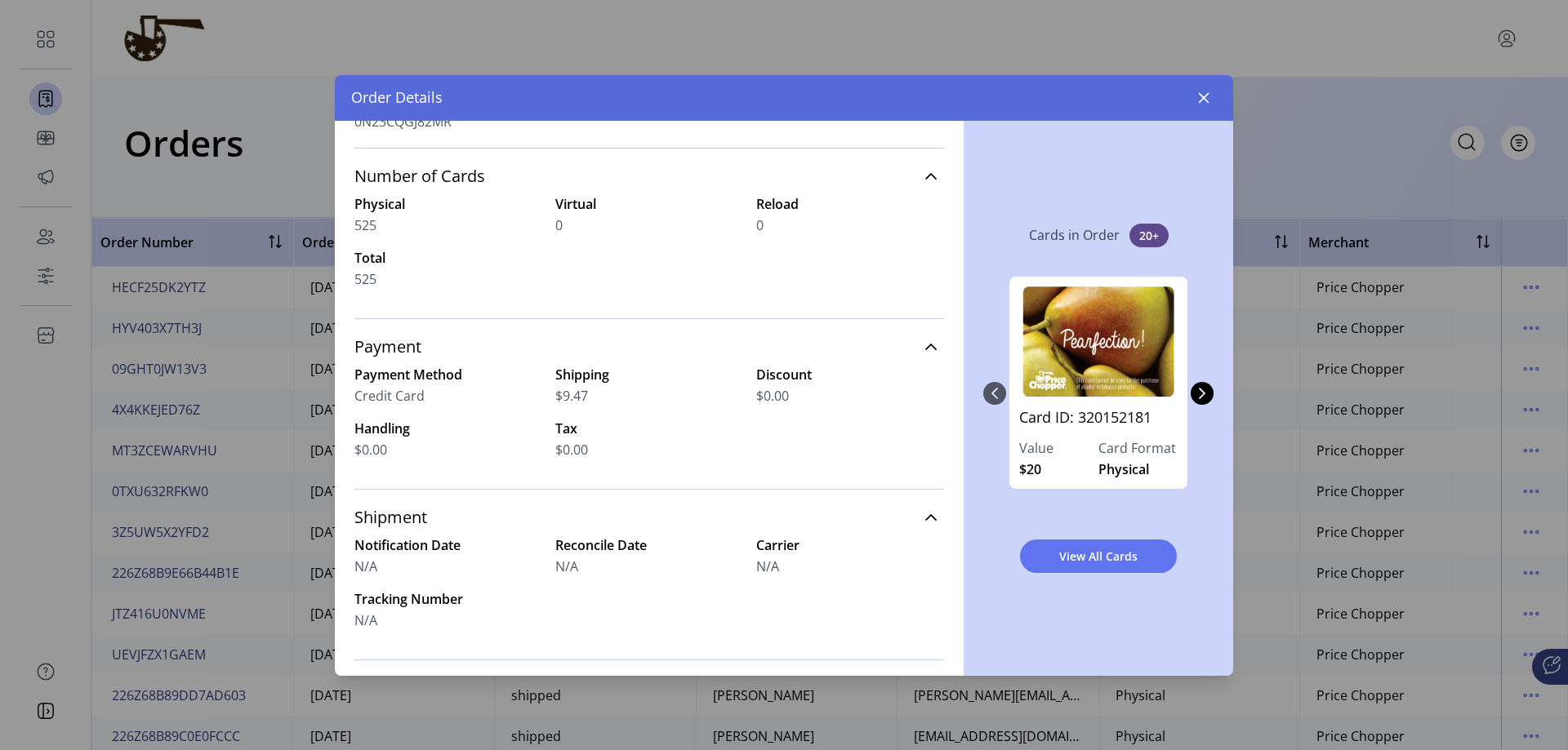
scroll to position [164, 0]
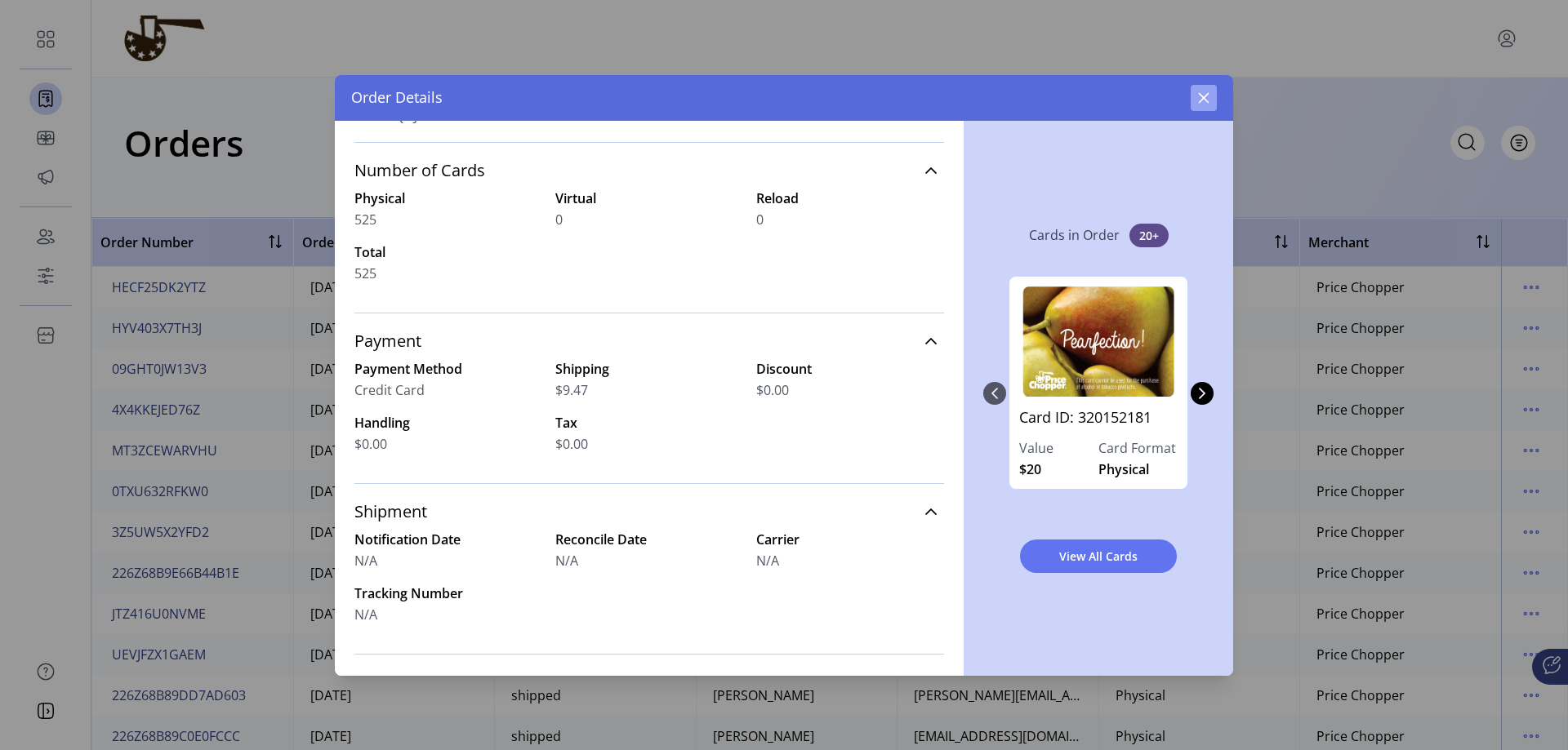
click at [1031, 103] on icon "button" at bounding box center [1203, 98] width 13 height 13
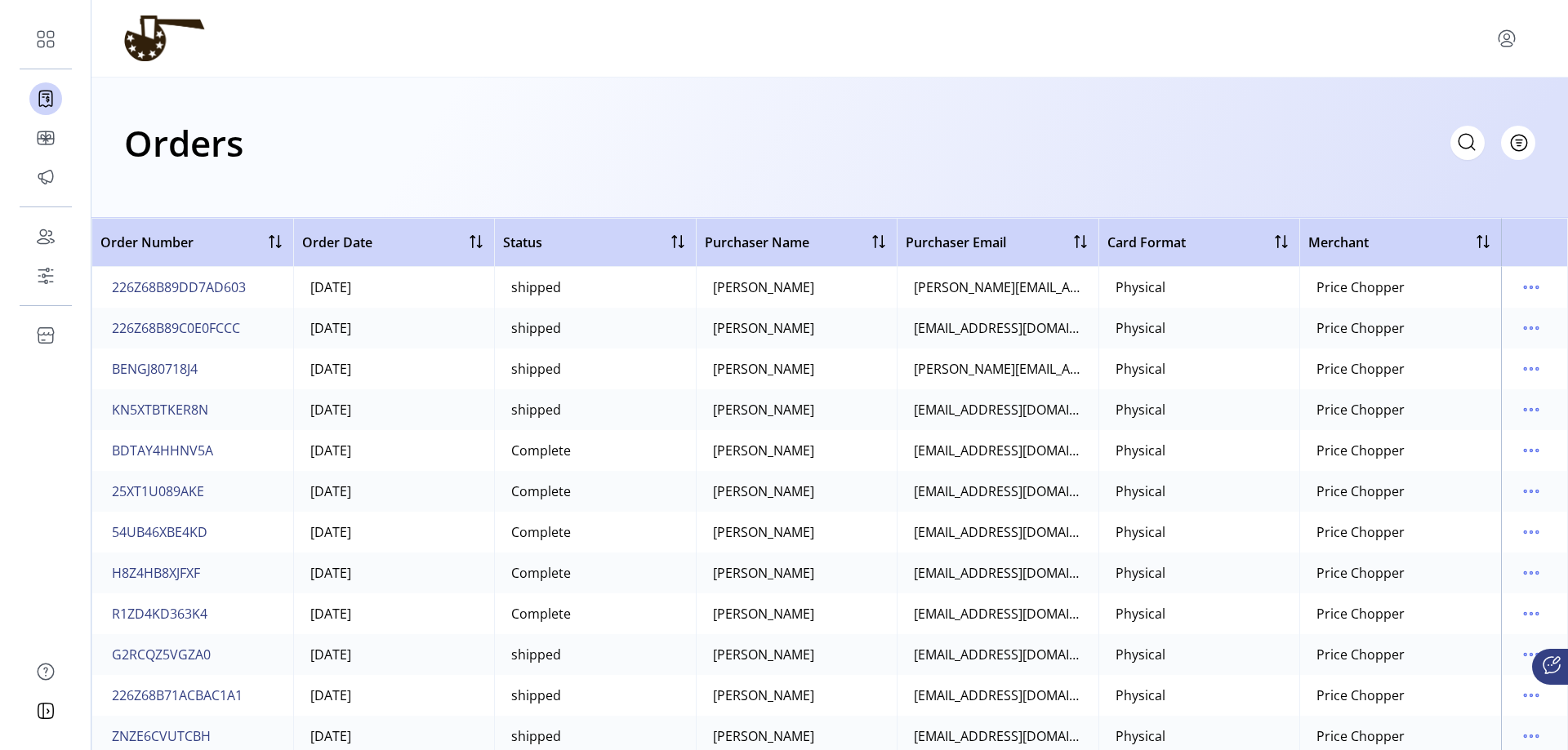
scroll to position [817, 0]
click at [180, 613] on span "226Z68B71ACBAC1A1" at bounding box center [177, 614] width 131 height 20
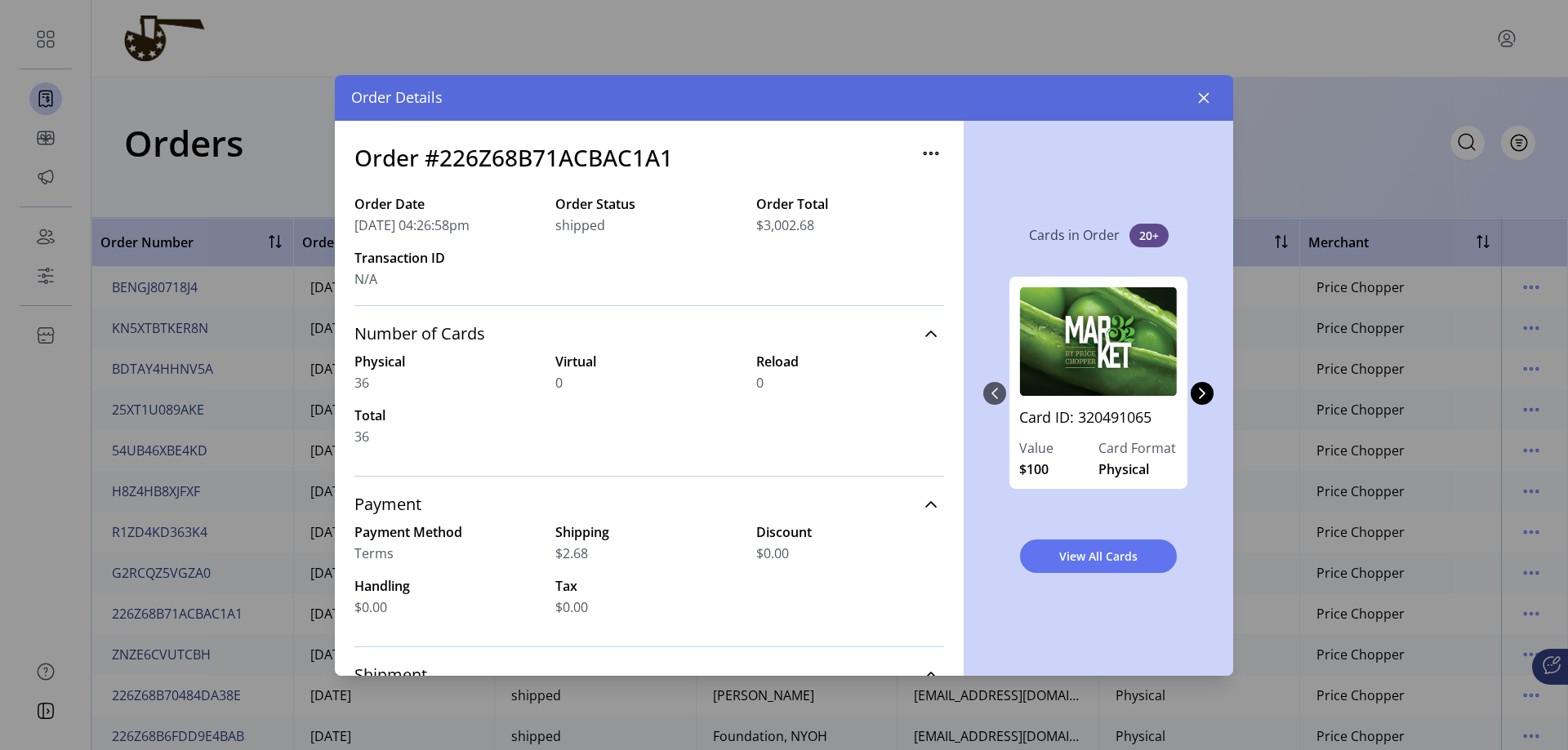
scroll to position [82, 0]
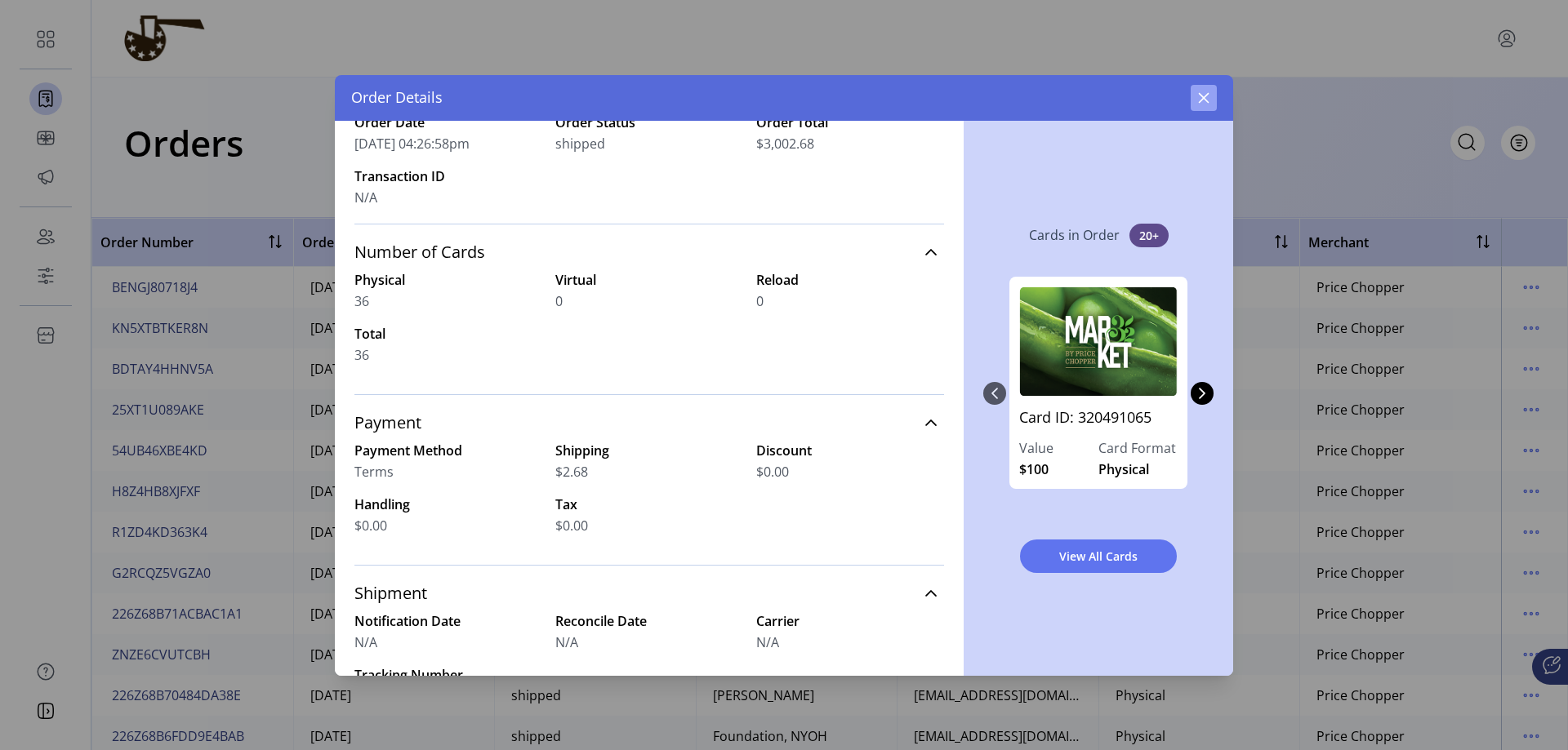
click at [1031, 99] on icon "button" at bounding box center [1203, 98] width 11 height 11
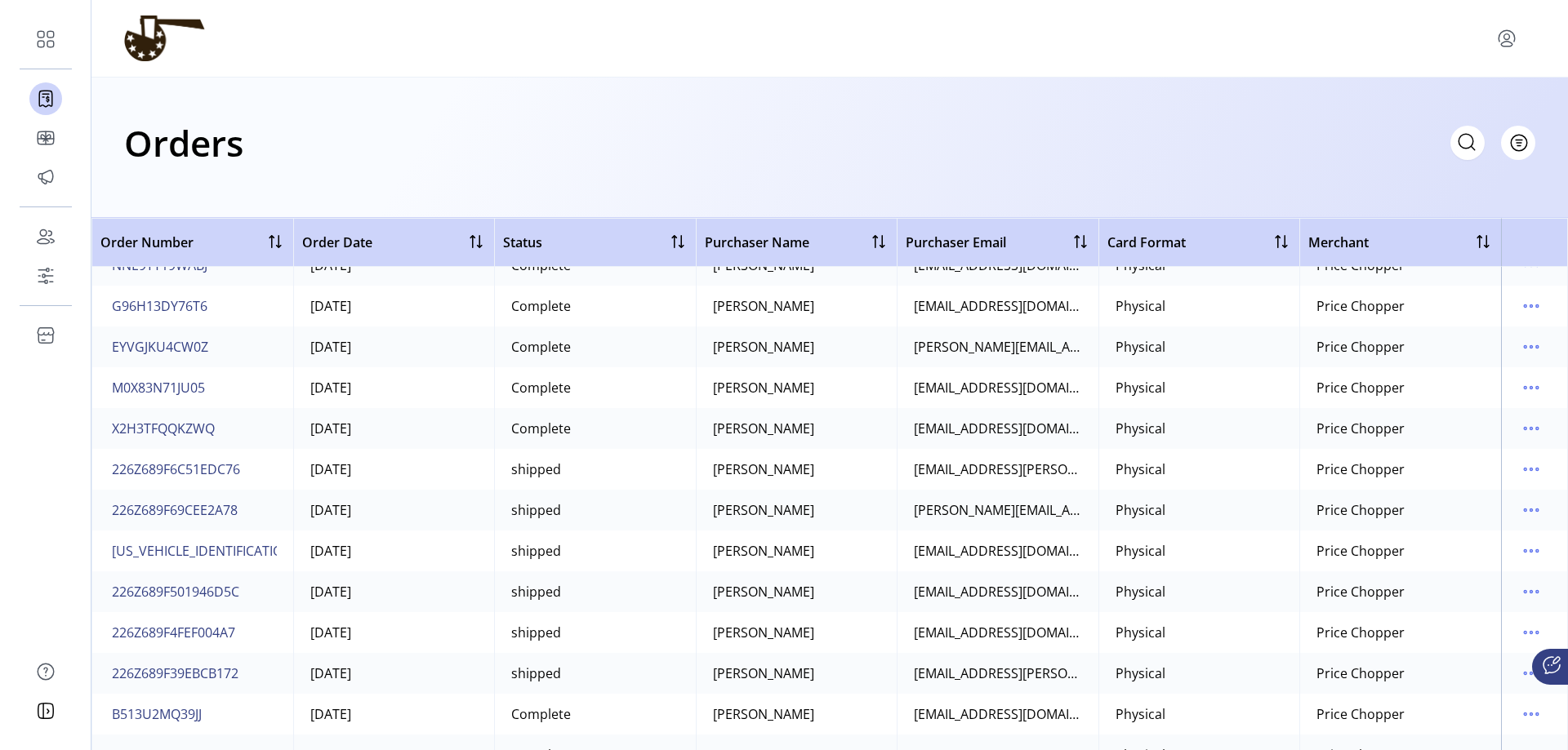
scroll to position [3511, 0]
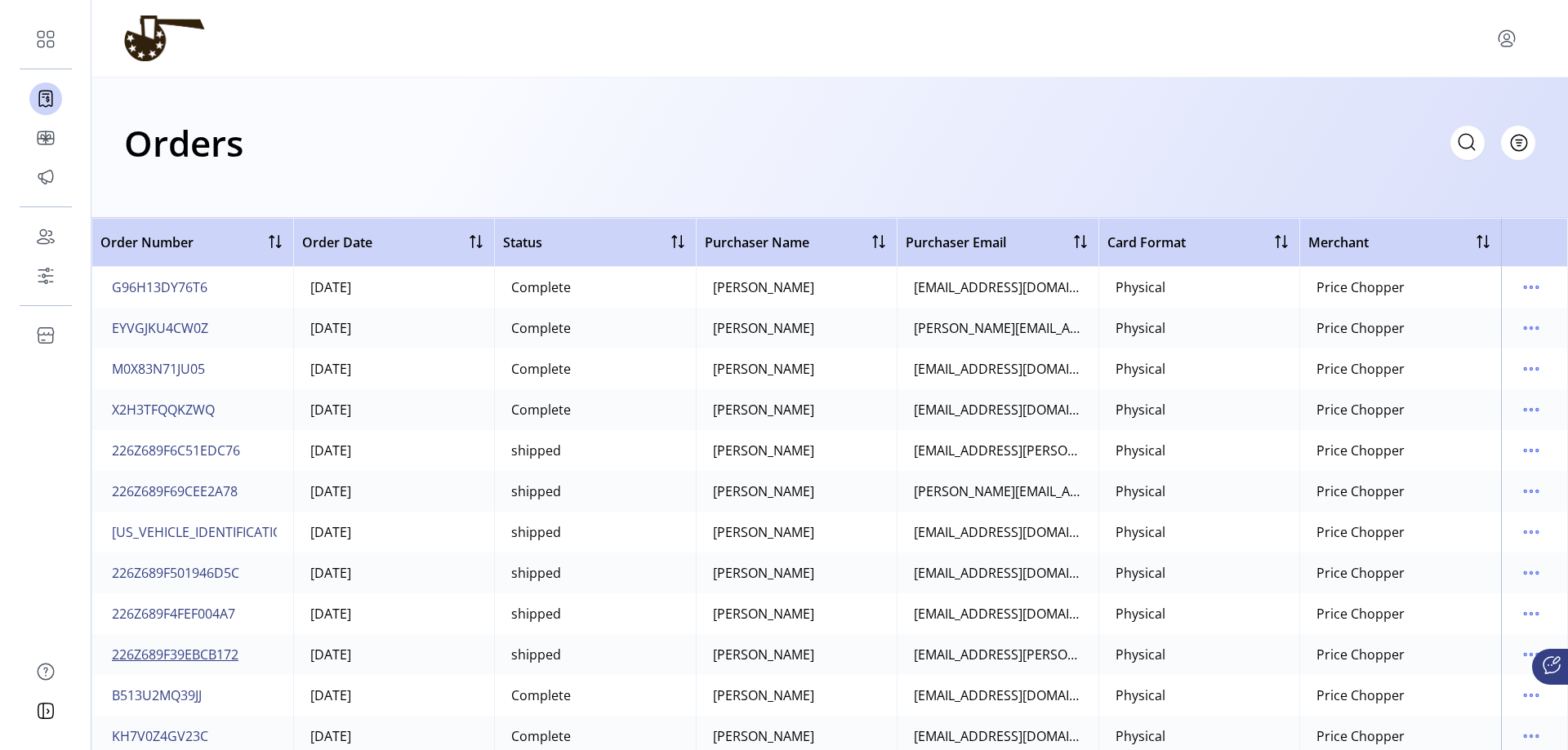
click at [209, 654] on span "226Z689F39EBCB172" at bounding box center [175, 655] width 126 height 20
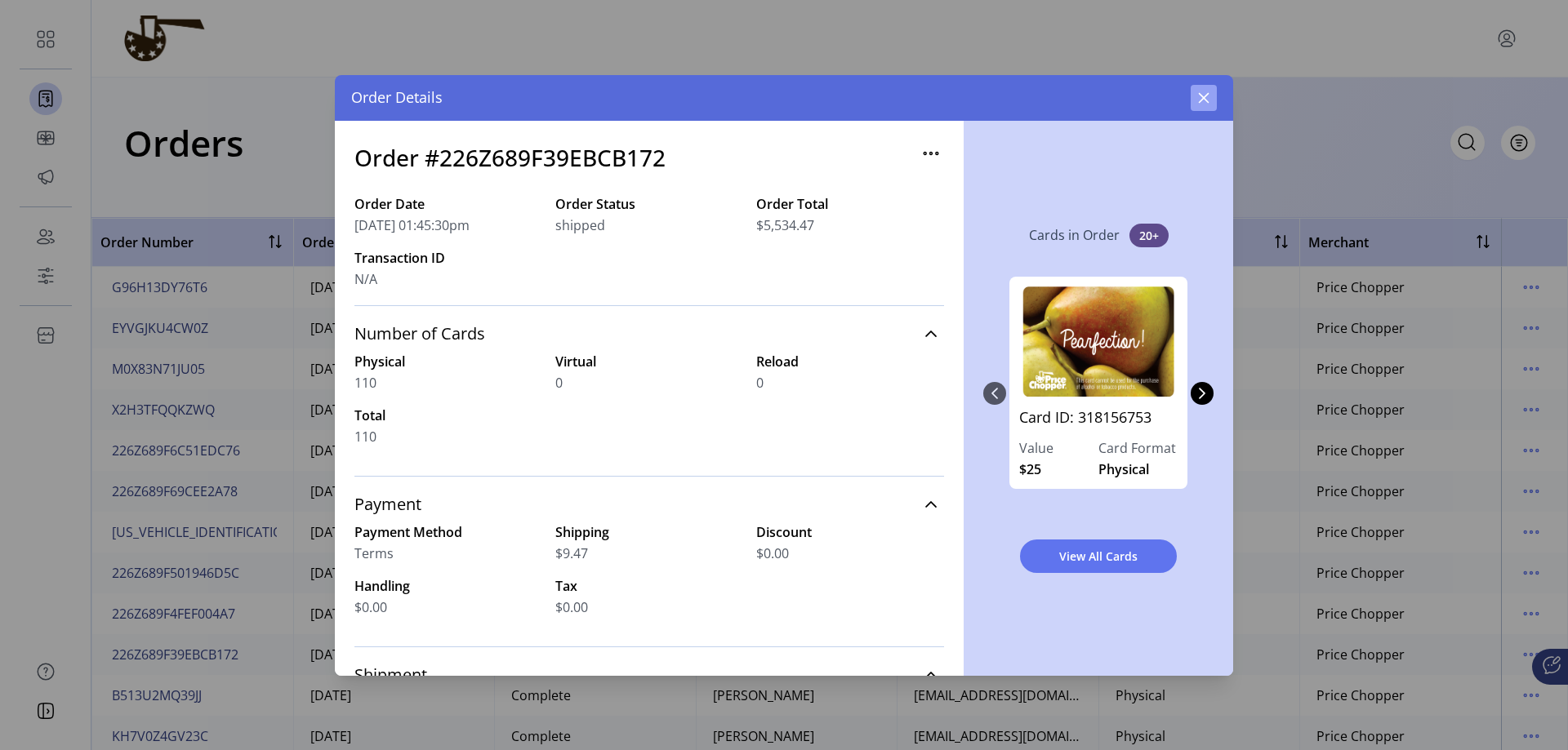
click at [1031, 100] on icon "button" at bounding box center [1203, 98] width 13 height 13
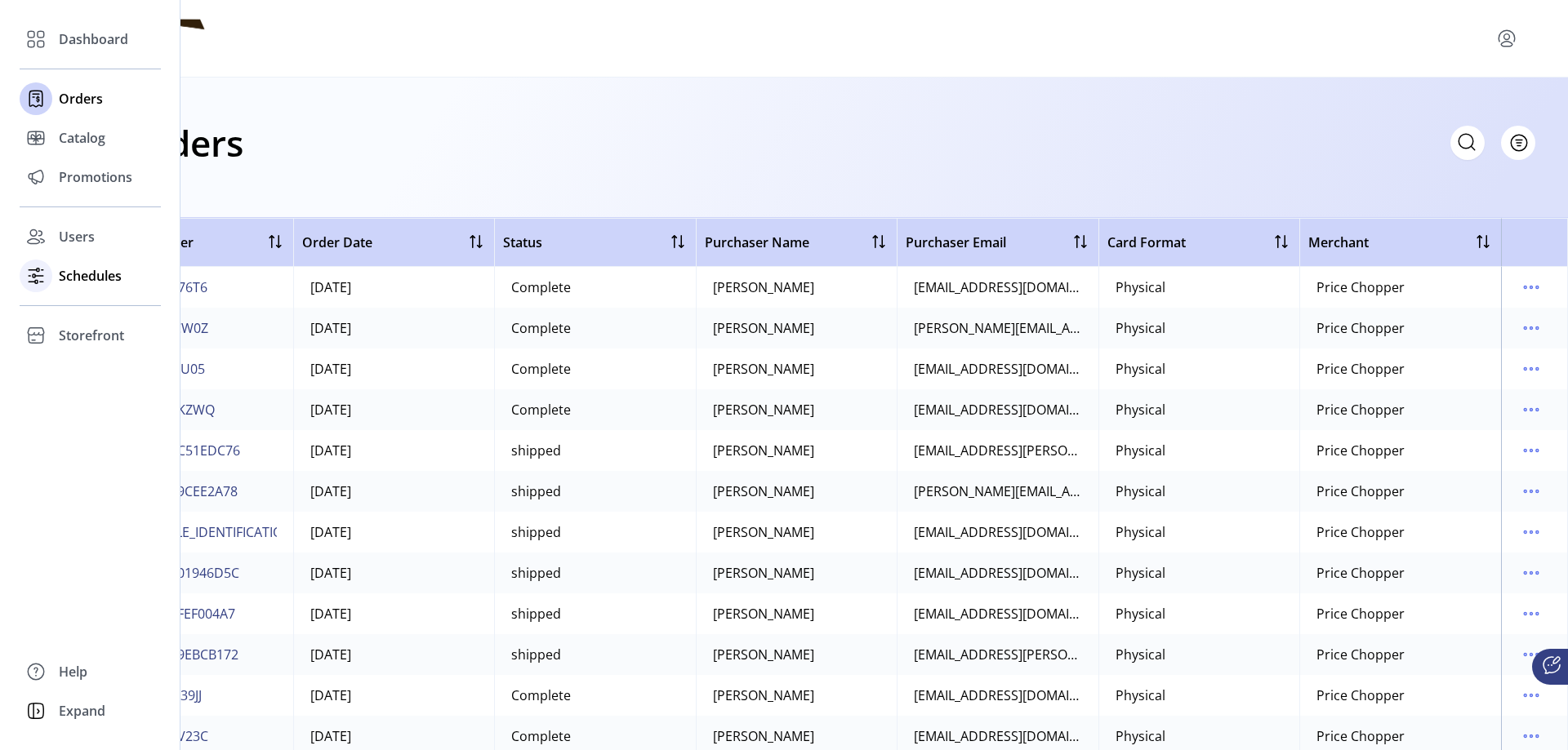
click at [90, 281] on span "Schedules" at bounding box center [91, 276] width 63 height 20
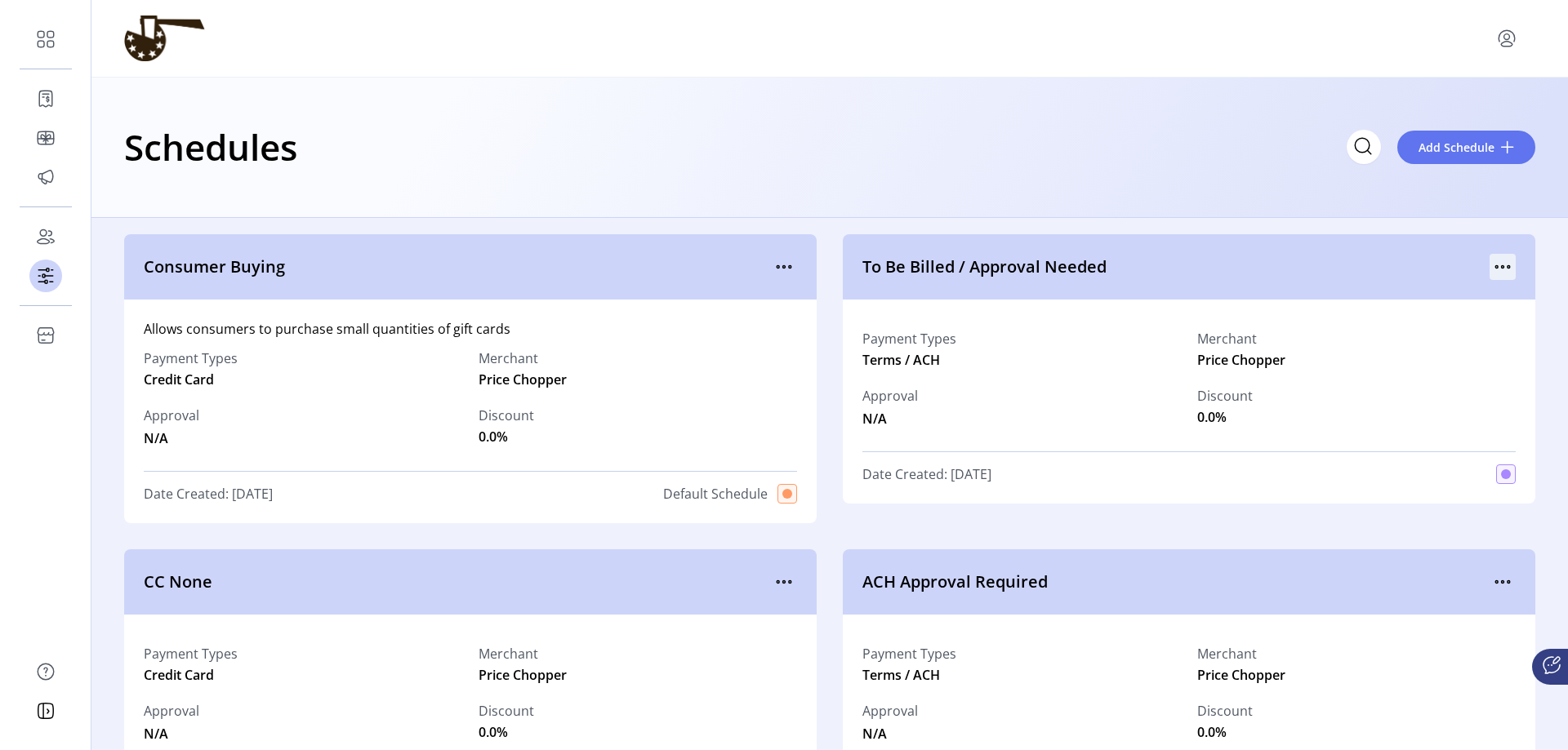
click at [1031, 270] on icon "menu" at bounding box center [1502, 267] width 27 height 27
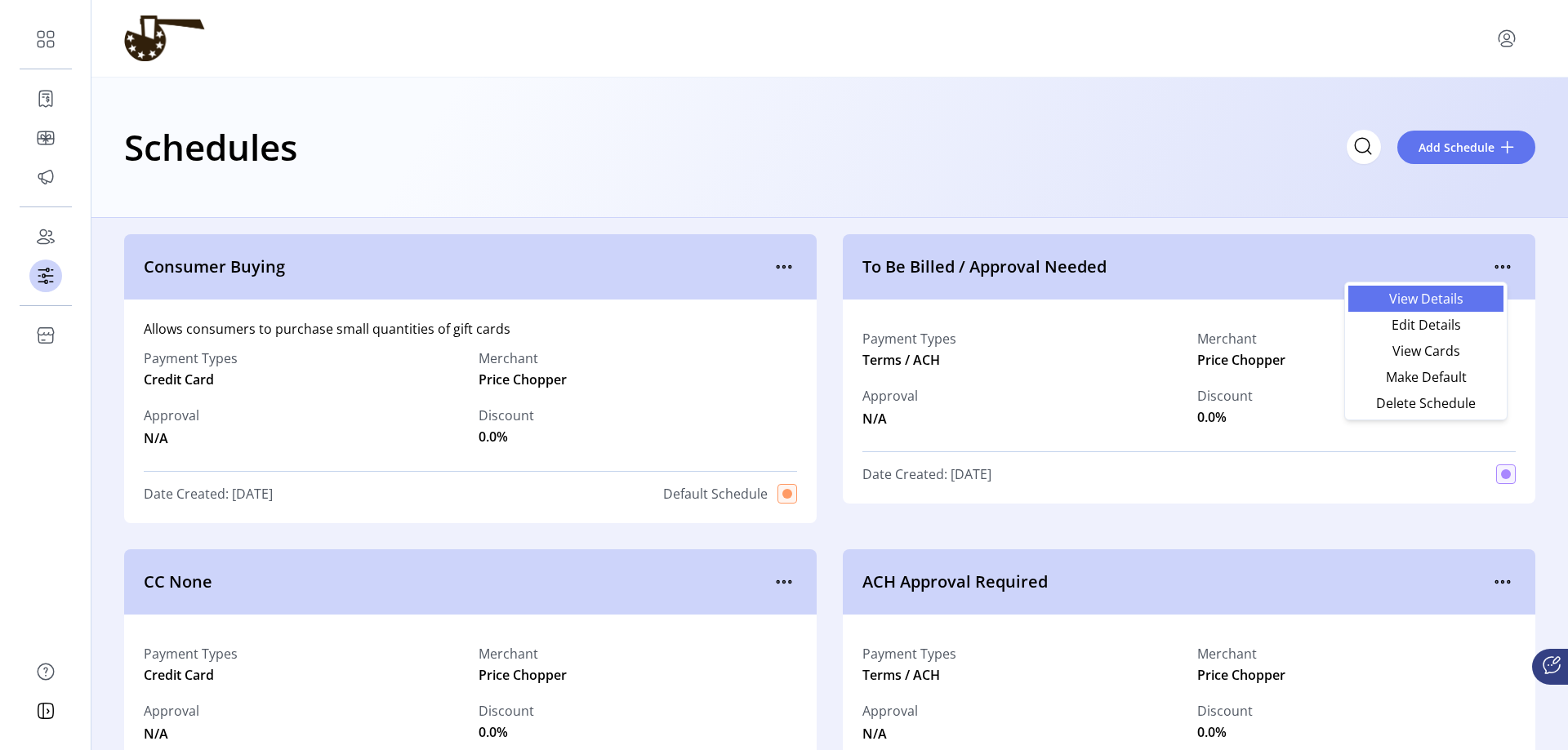
click at [1031, 294] on span "View Details" at bounding box center [1426, 299] width 136 height 13
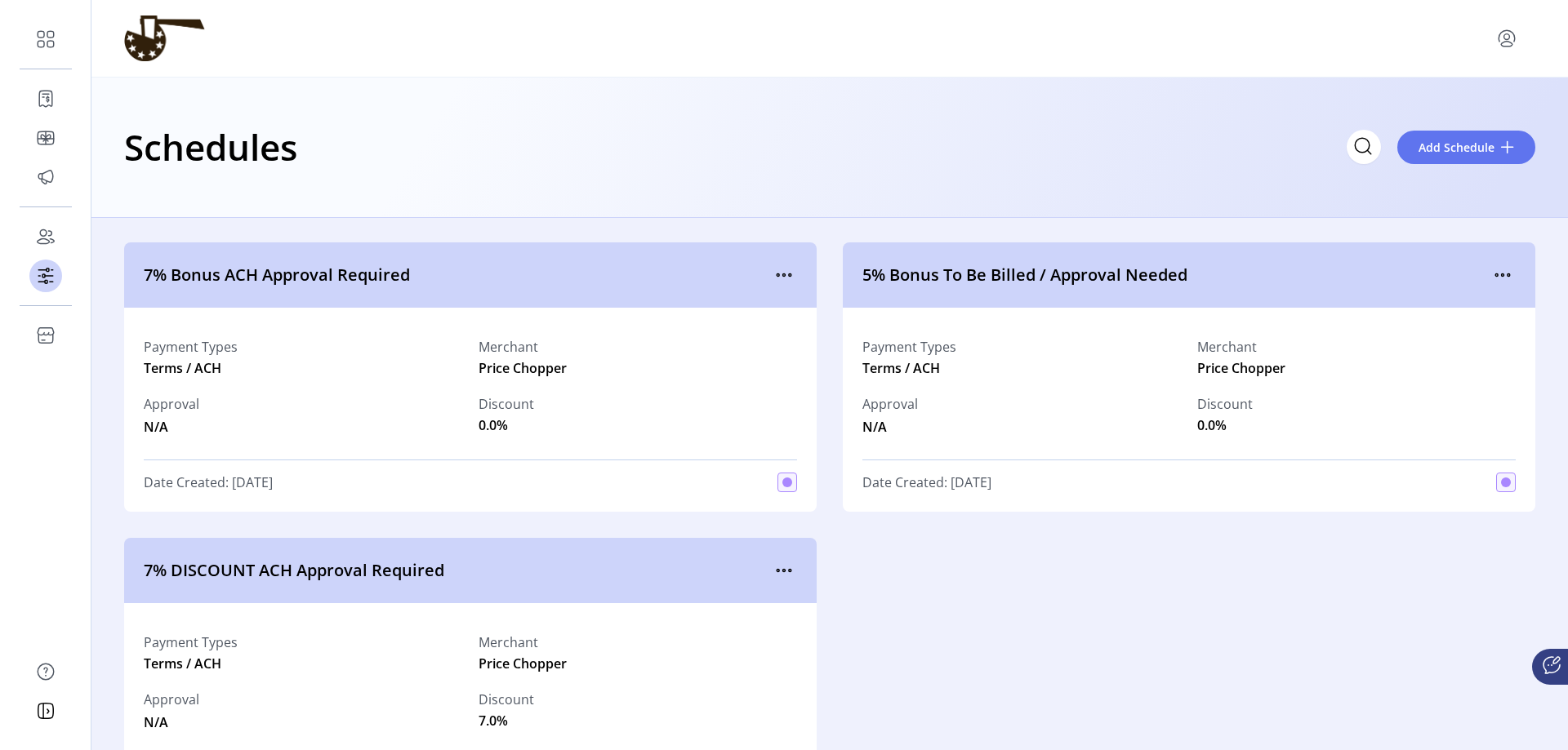
scroll to position [972, 0]
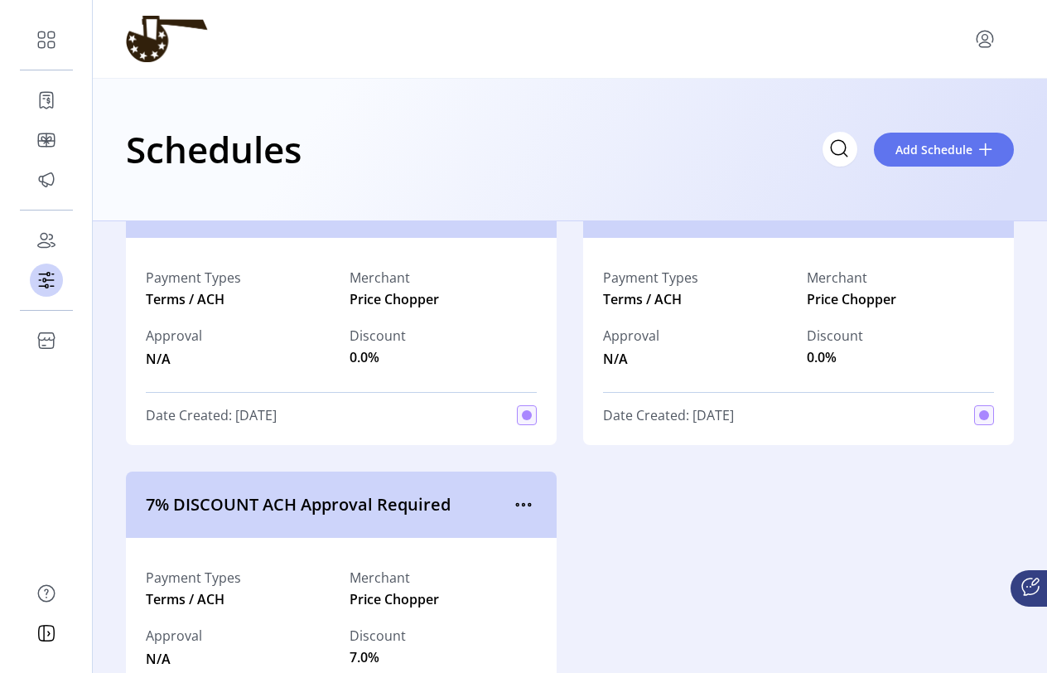
click at [481, 154] on div "Schedules Add Schedule" at bounding box center [570, 149] width 888 height 58
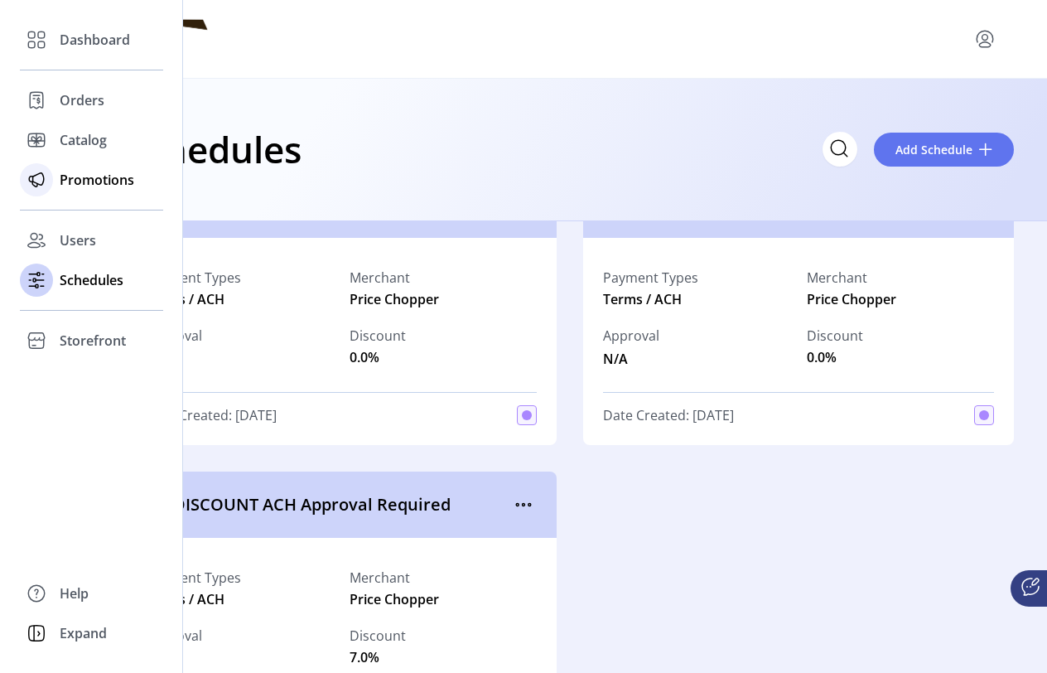
click at [77, 181] on span "Promotions" at bounding box center [97, 180] width 75 height 20
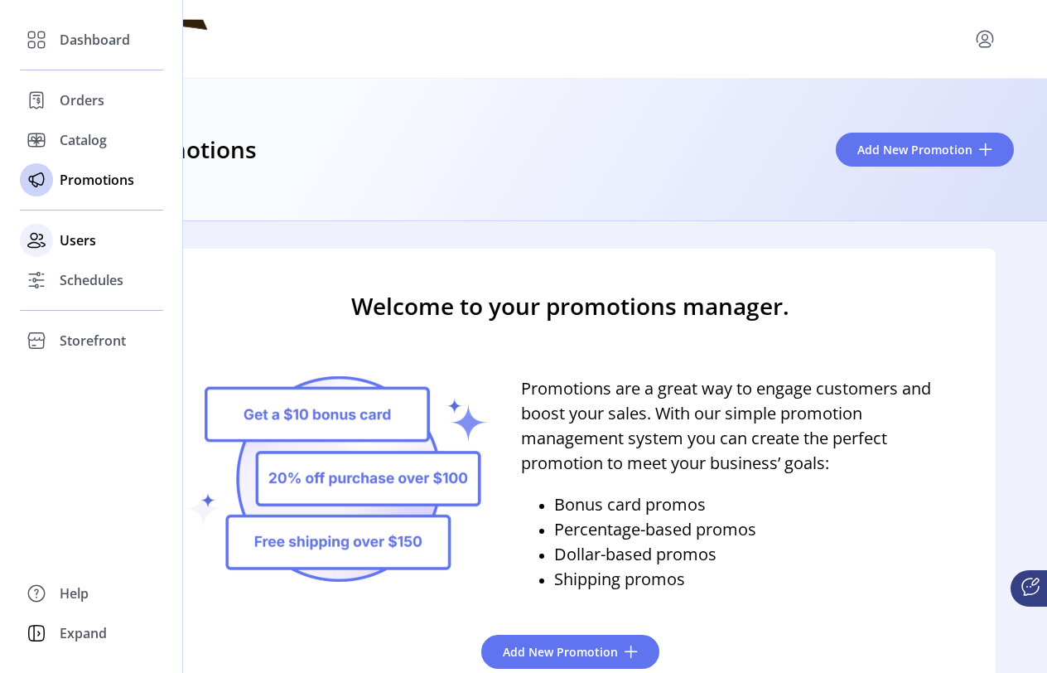
click at [79, 246] on span "Users" at bounding box center [78, 240] width 36 height 20
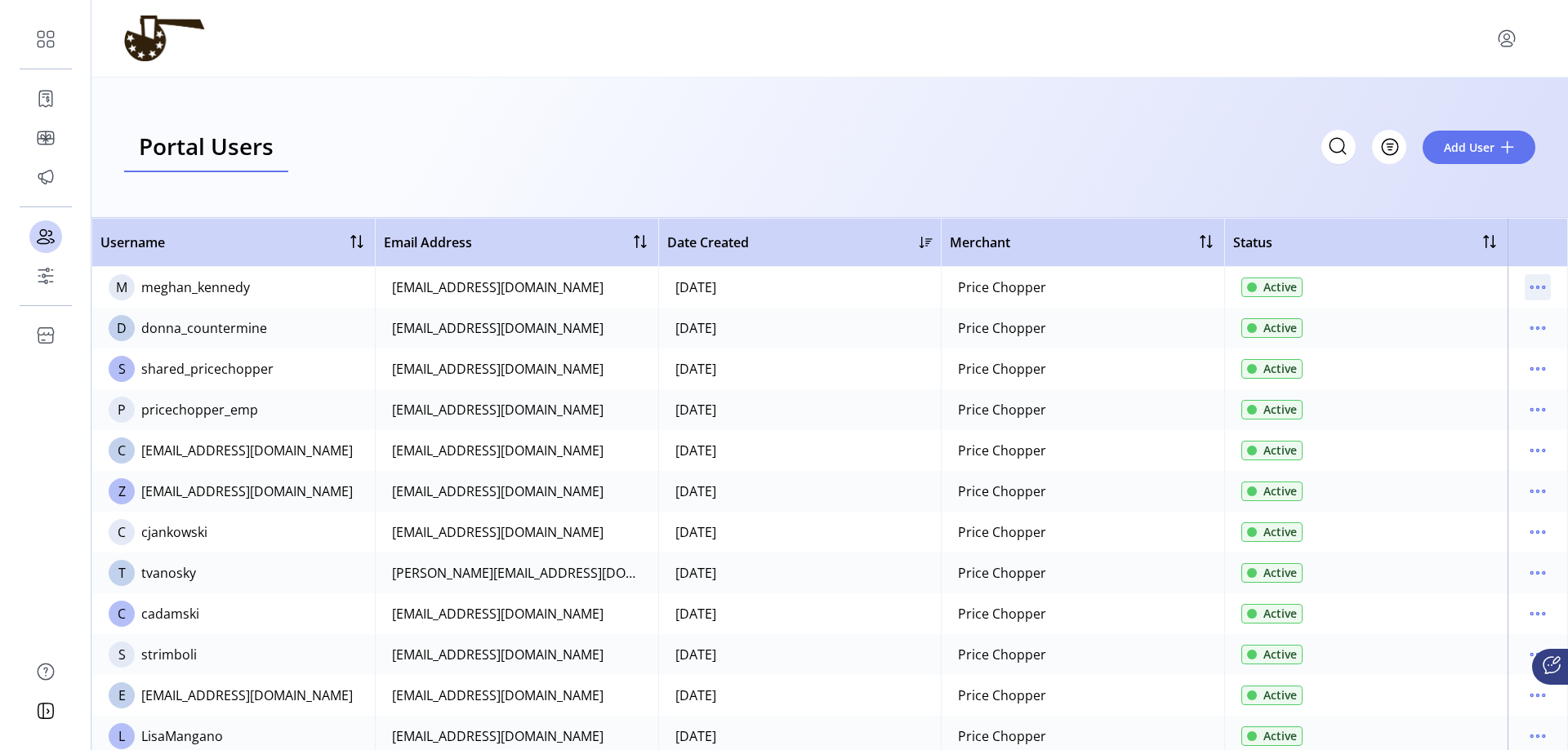
click at [1031, 293] on icon "menu" at bounding box center [1537, 287] width 27 height 27
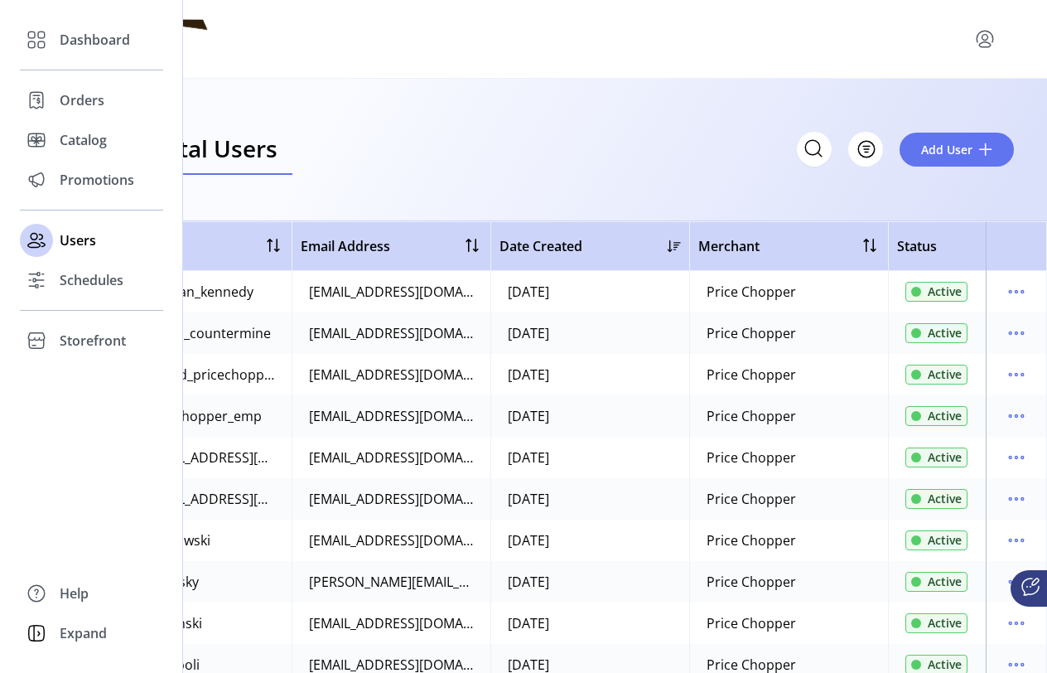
click at [7, 496] on div "Dashboard Orders Catalog Promotions Users Schedules Storefront Configuration St…" at bounding box center [91, 336] width 183 height 673
click at [89, 285] on span "Schedules" at bounding box center [92, 280] width 64 height 20
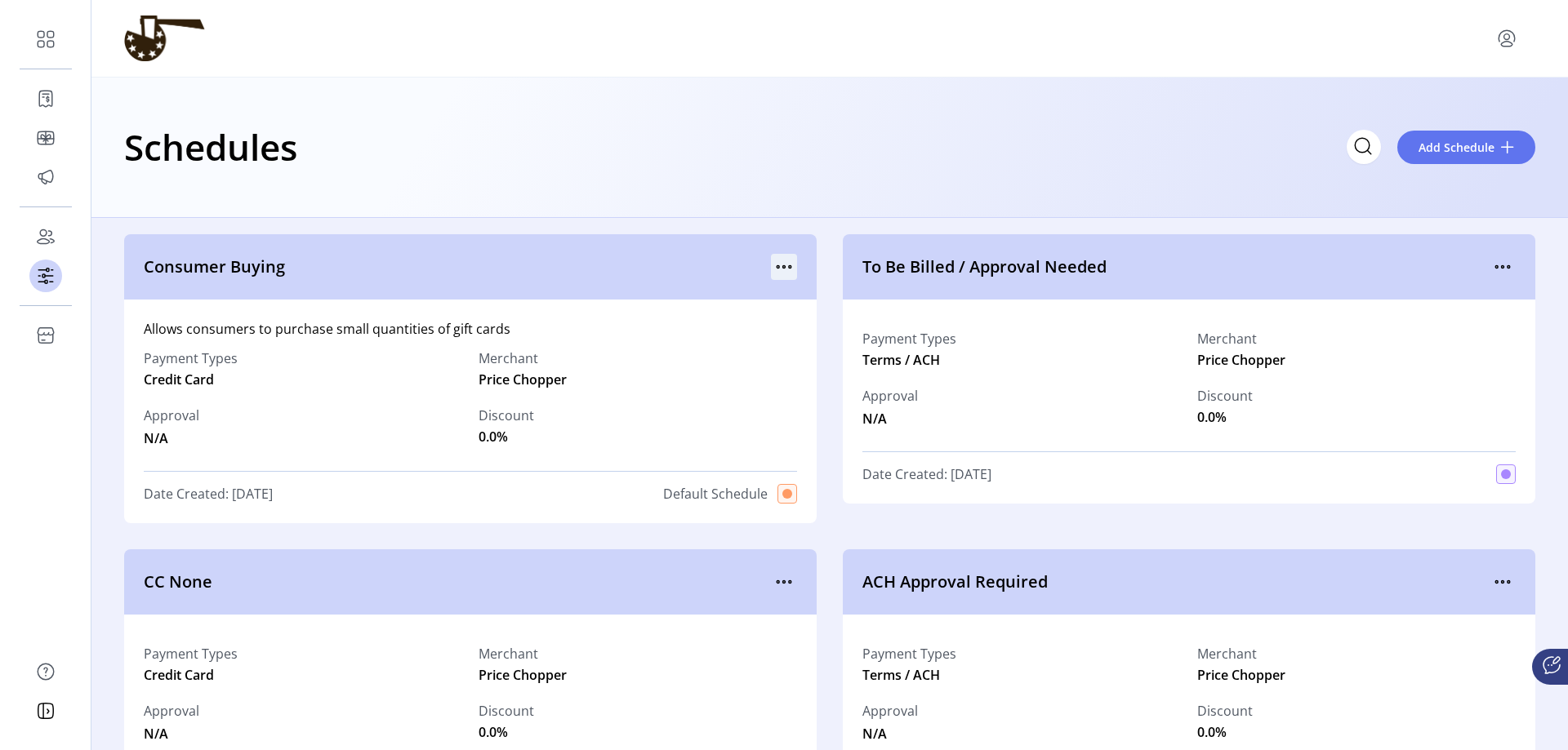
click at [784, 263] on icon "menu" at bounding box center [784, 267] width 27 height 27
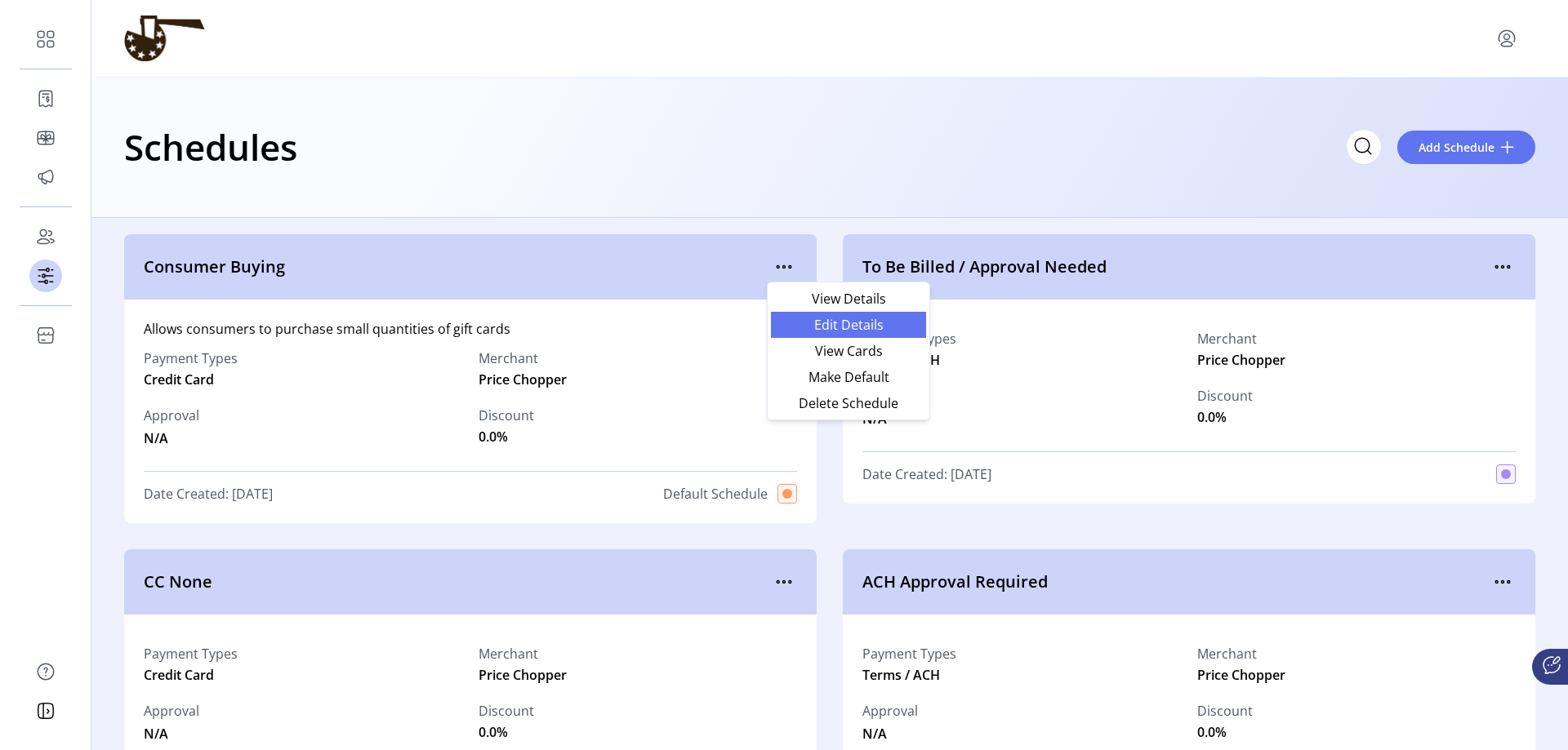
click at [848, 323] on span "Edit Details" at bounding box center [849, 324] width 136 height 13
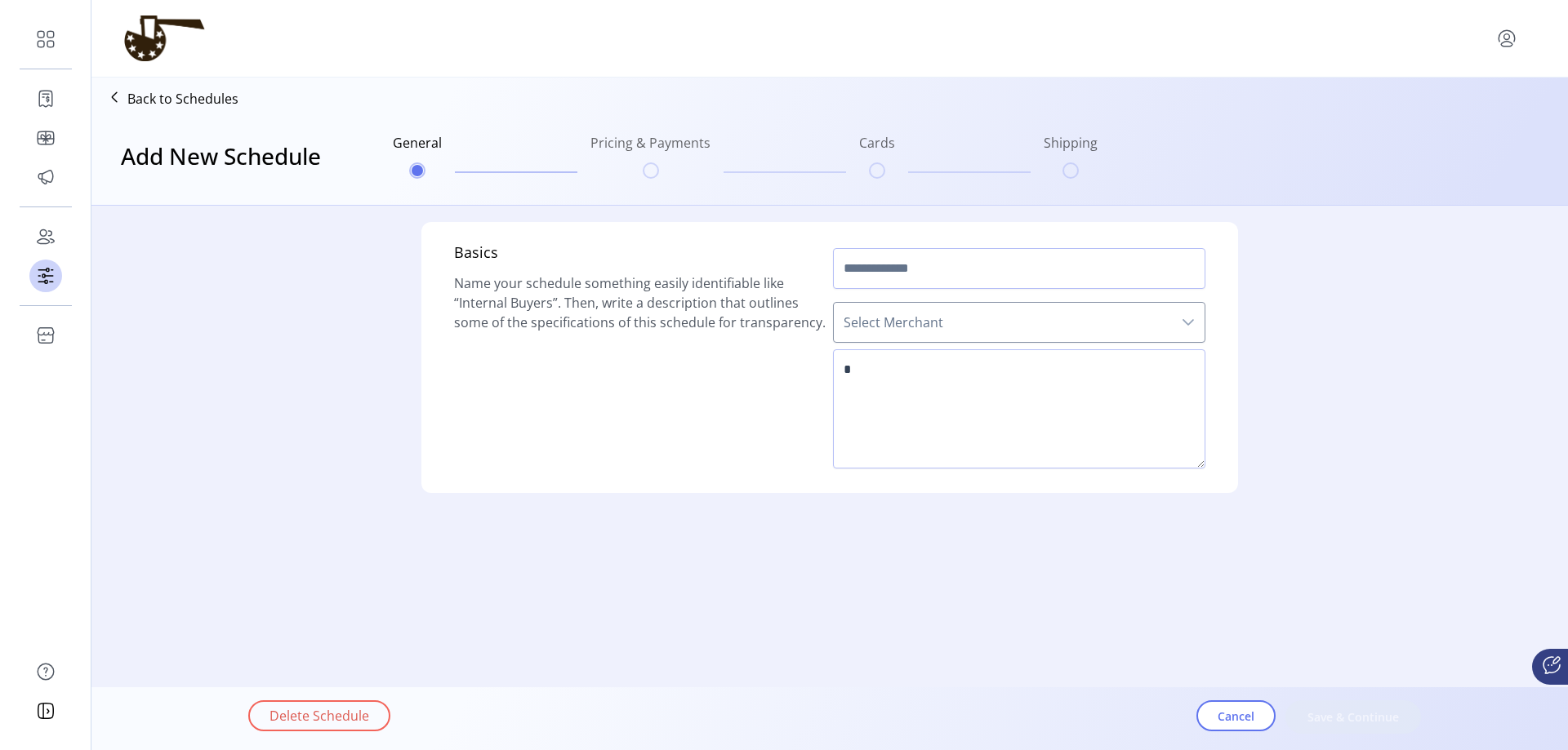
type input "**********"
type textarea "**********"
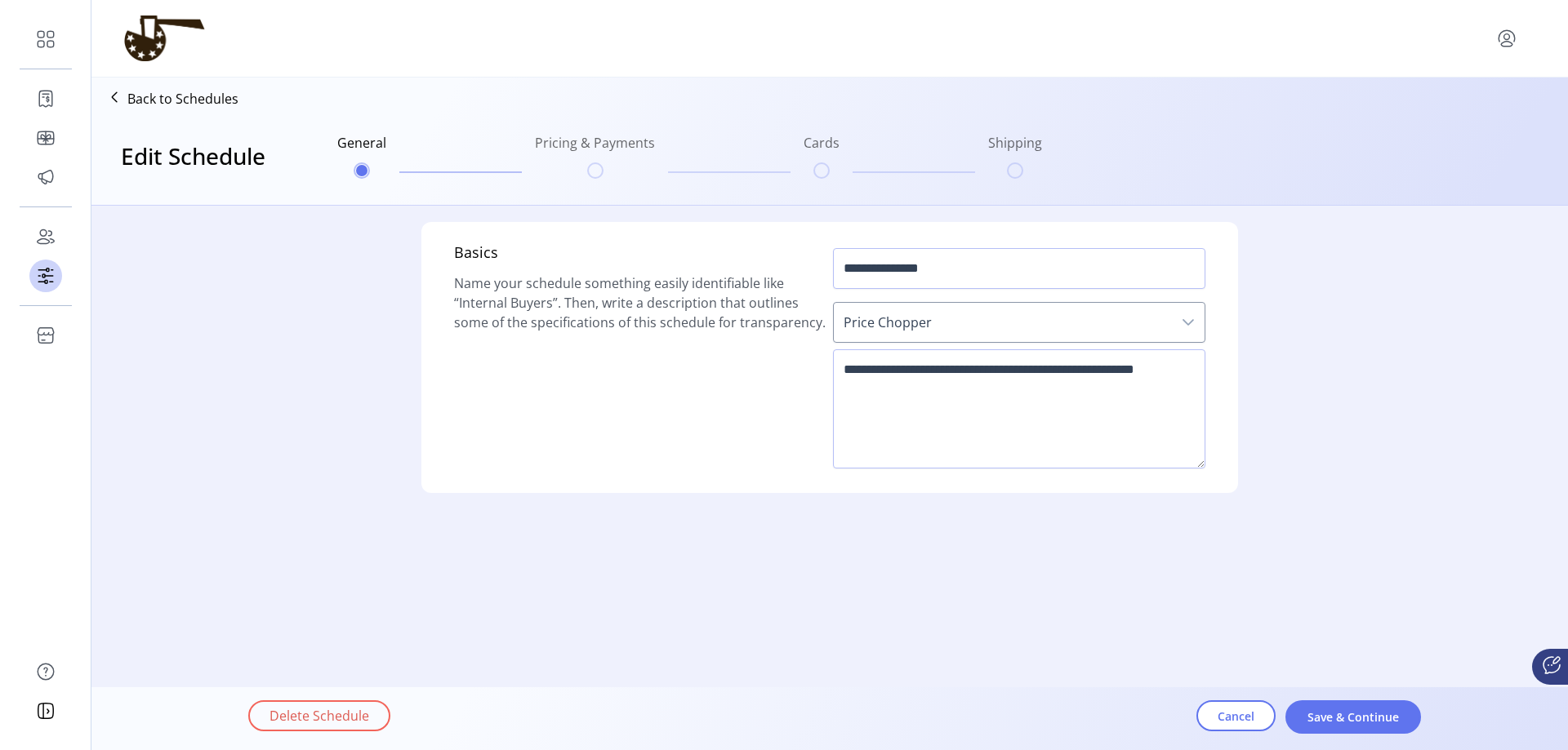
click at [170, 101] on p "Back to Schedules" at bounding box center [182, 99] width 111 height 20
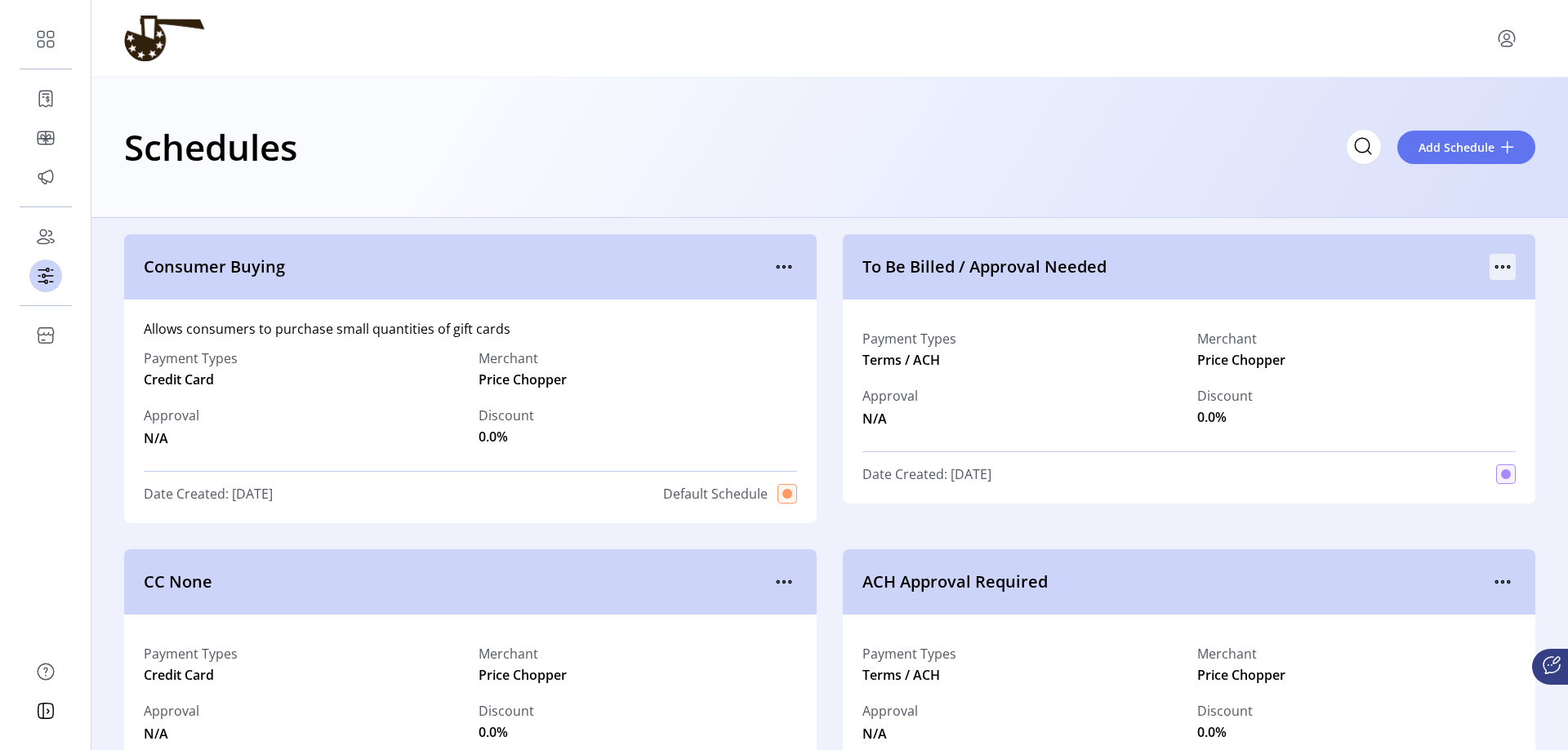
click at [1031, 268] on icon "menu" at bounding box center [1508, 267] width 2 height 2
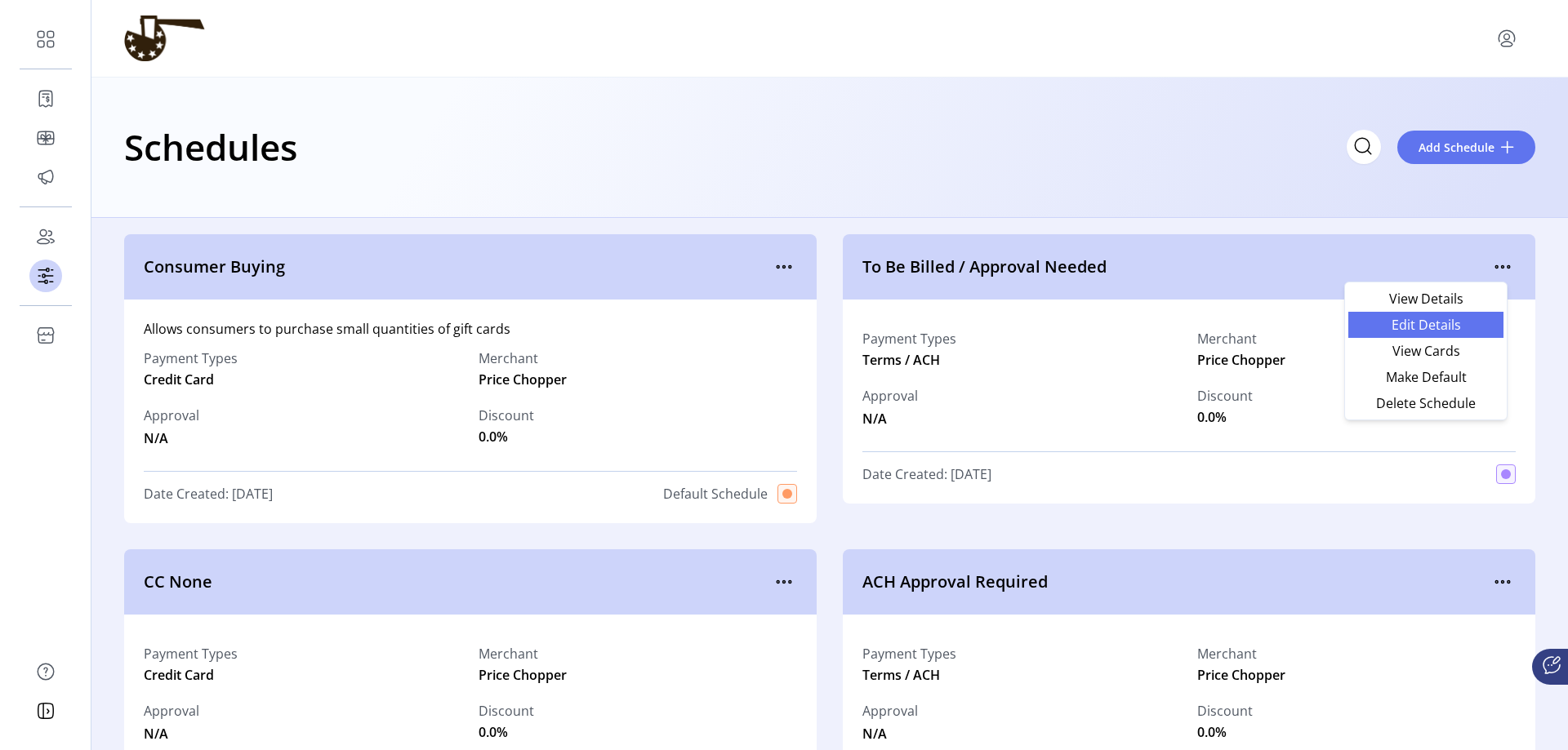
click at [1031, 325] on span "Edit Details" at bounding box center [1426, 324] width 136 height 13
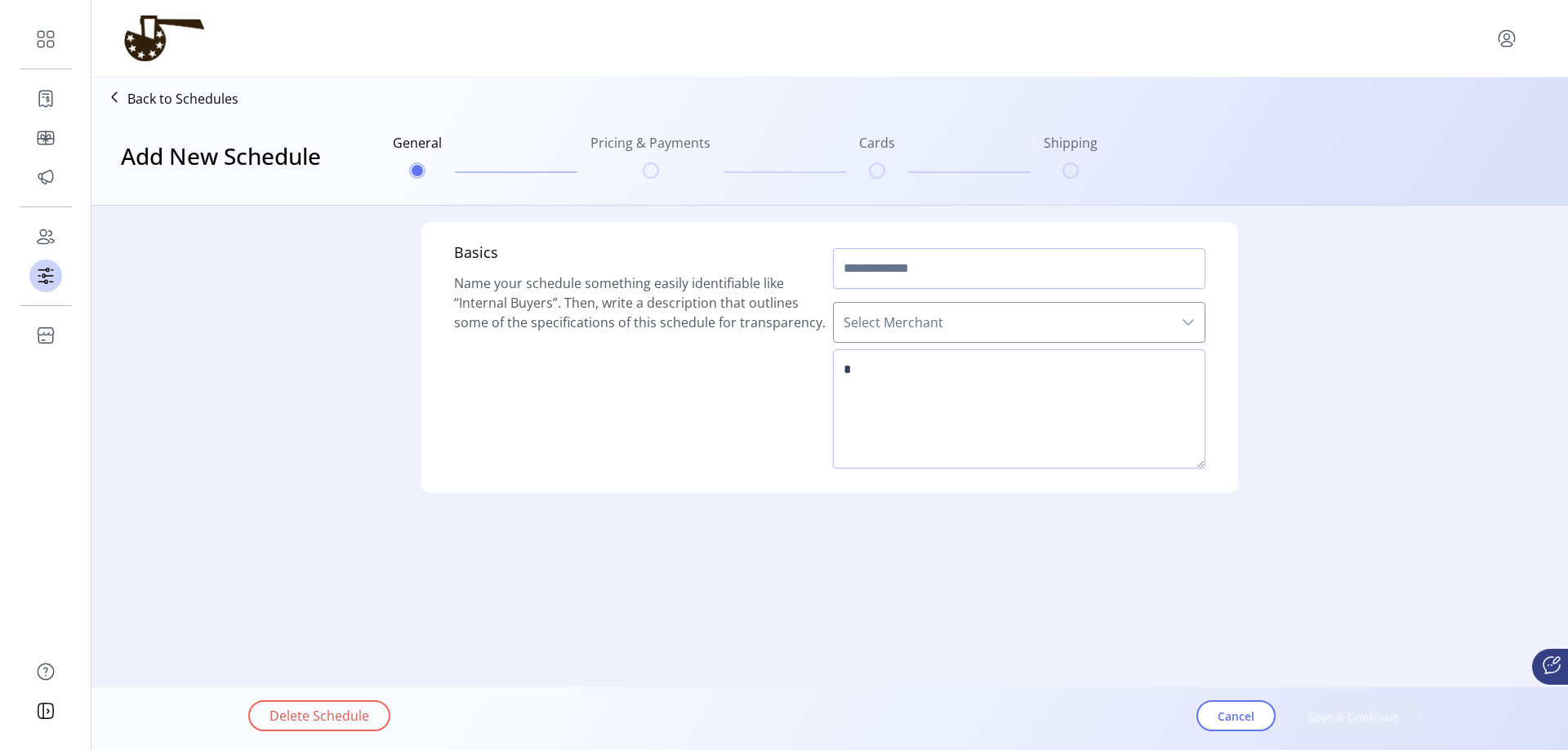
type input "**********"
click at [117, 102] on icon at bounding box center [114, 97] width 27 height 27
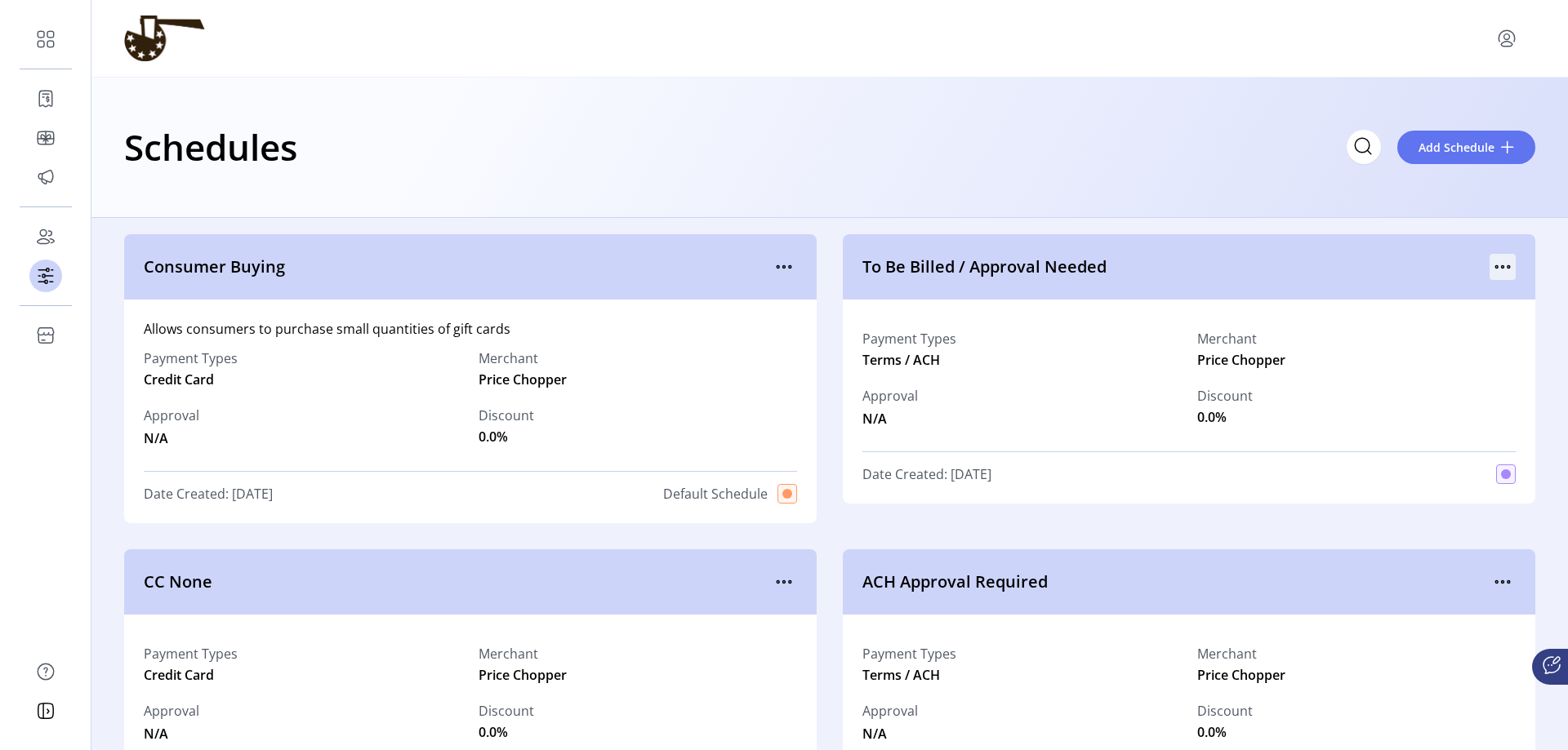
click at [1031, 269] on icon "menu" at bounding box center [1502, 267] width 27 height 27
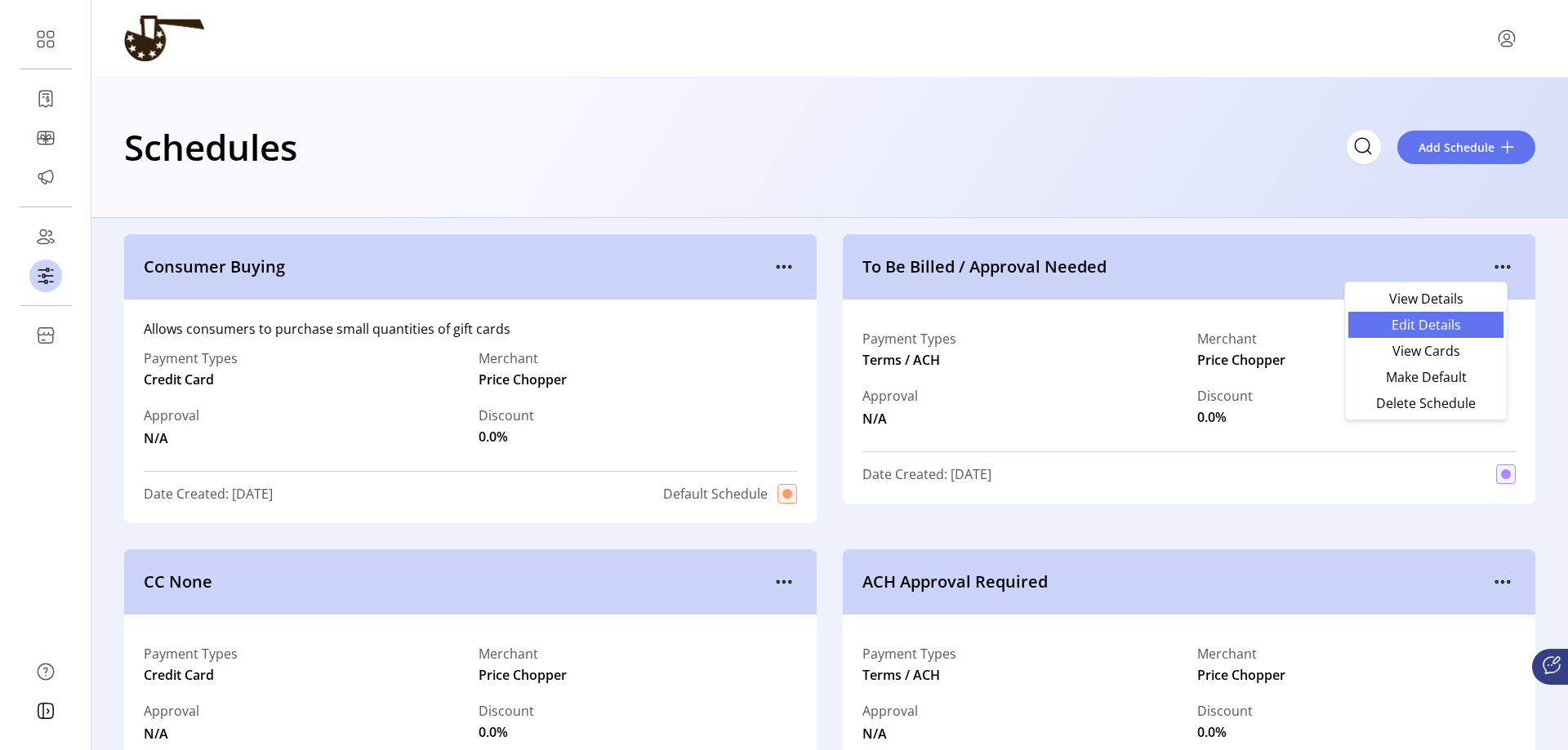
click at [1031, 318] on span "Edit Details" at bounding box center [1426, 324] width 136 height 13
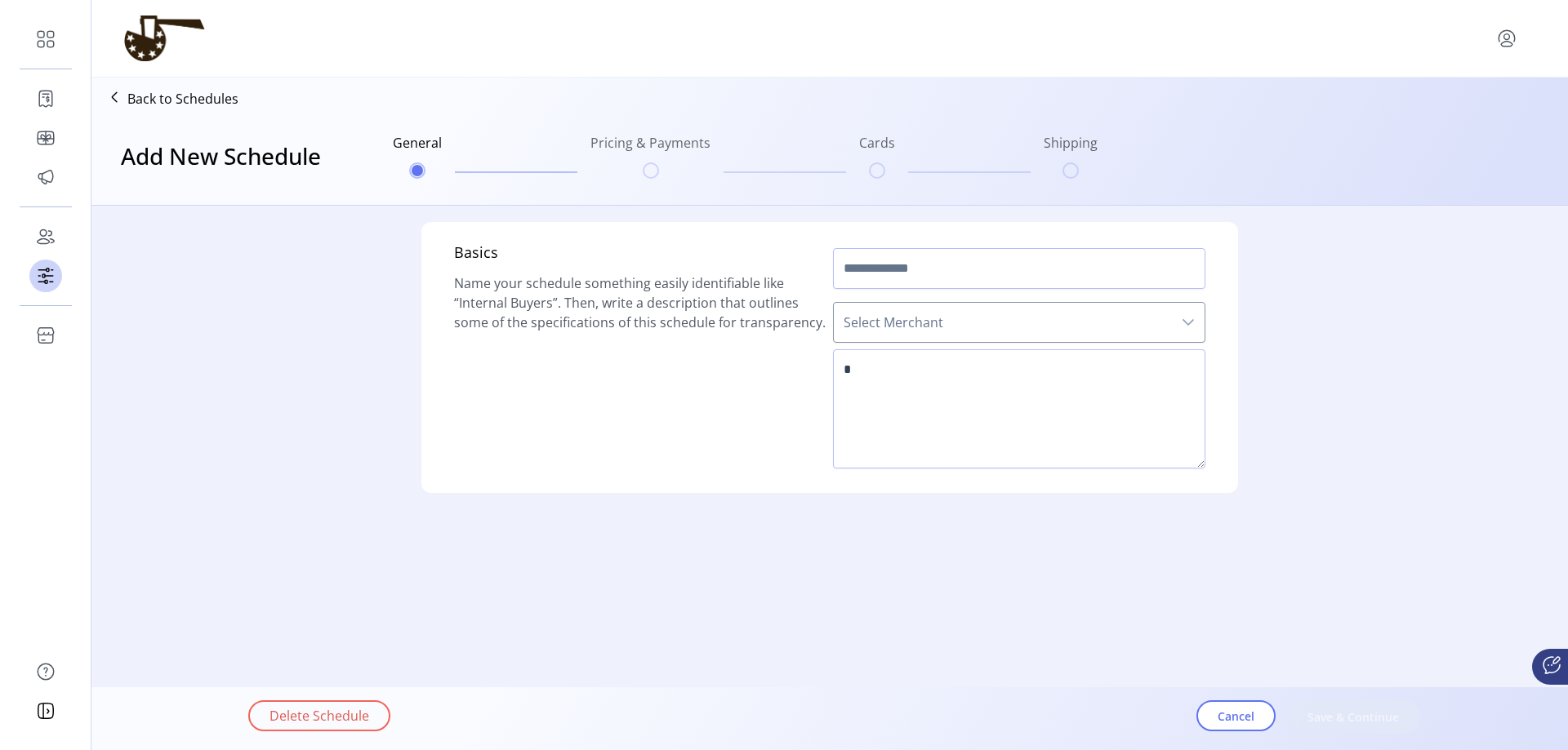
type input "**********"
click at [1031, 662] on span "Cancel" at bounding box center [1235, 716] width 36 height 17
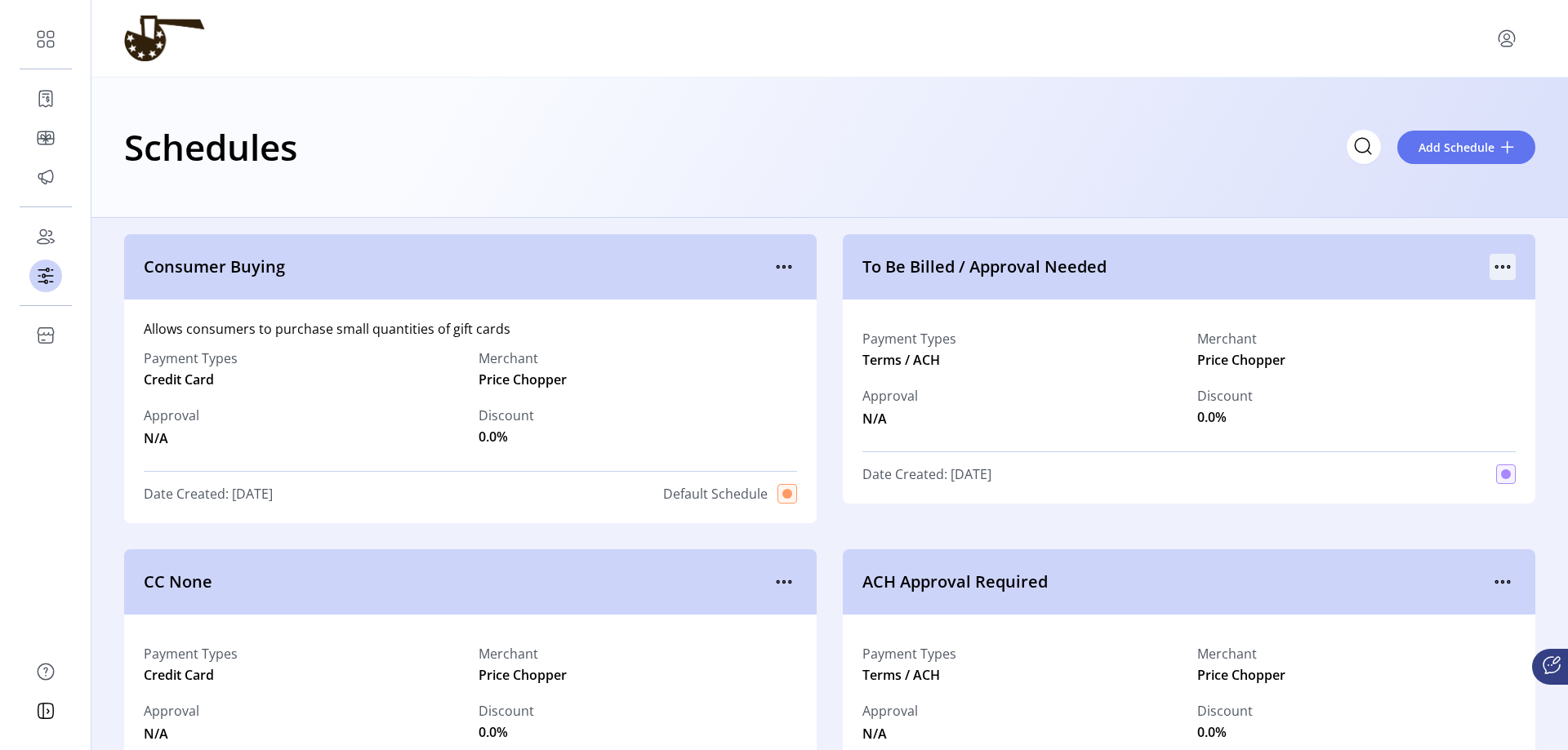
click at [1031, 272] on icon "menu" at bounding box center [1502, 267] width 27 height 27
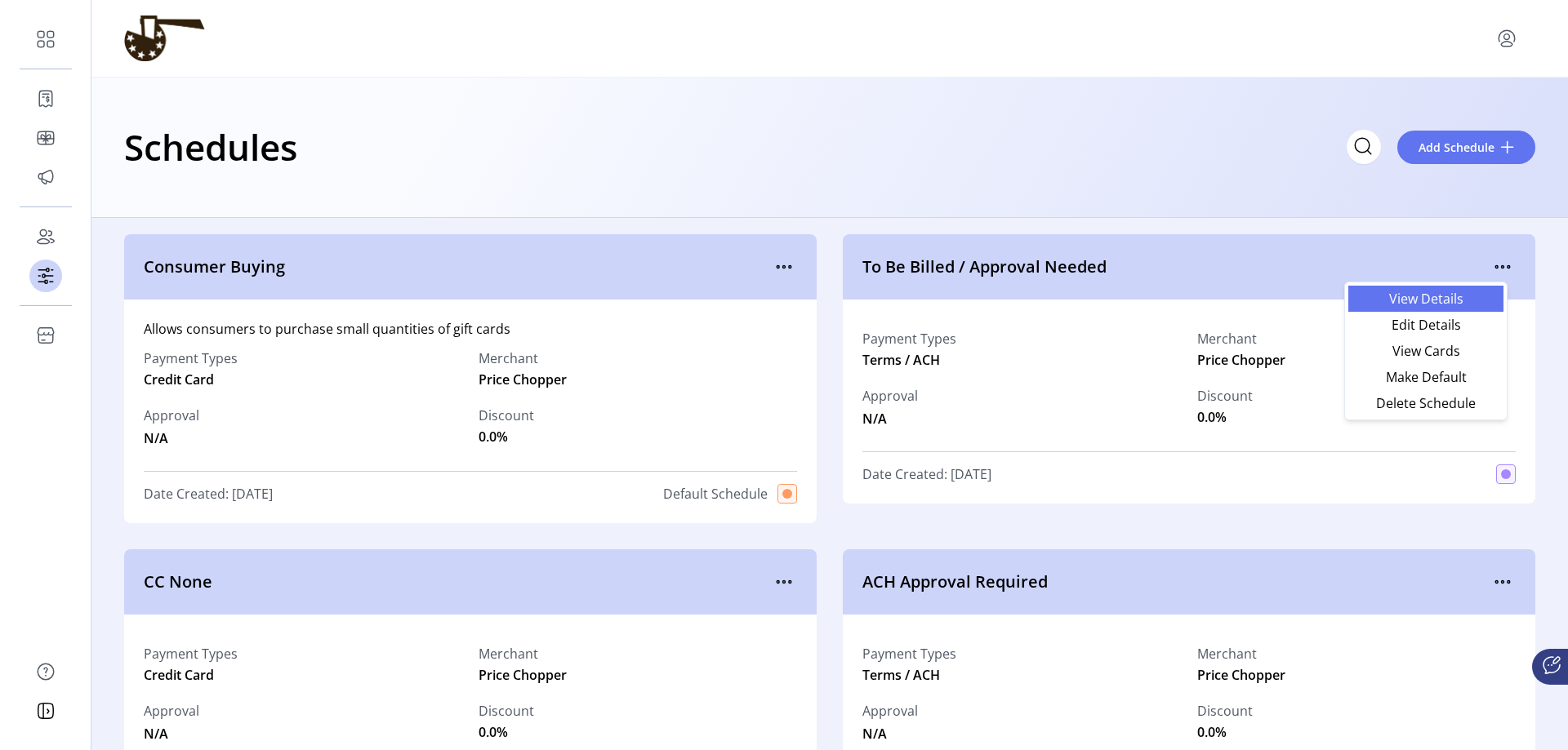
click at [1031, 296] on span "View Details" at bounding box center [1426, 299] width 136 height 13
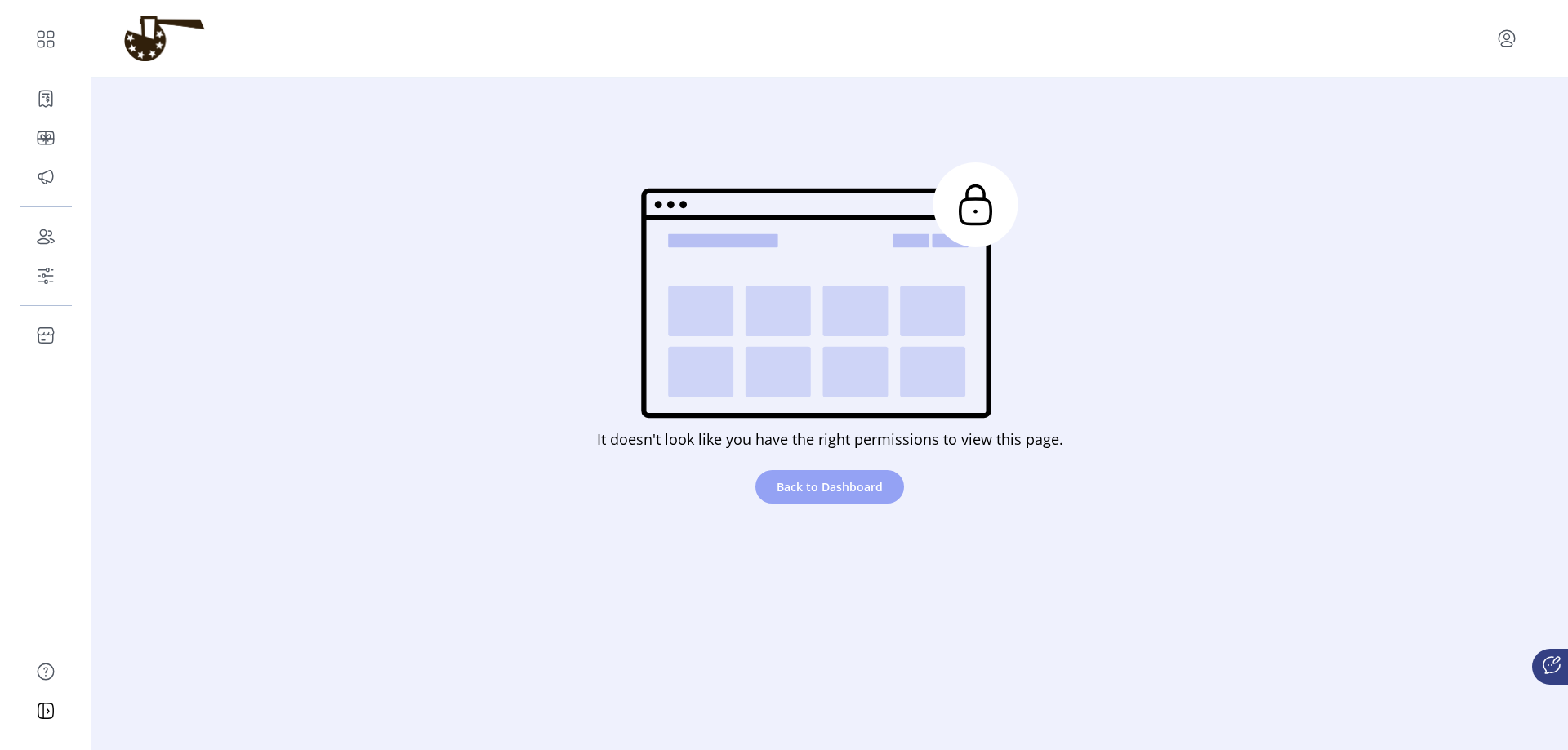
click at [817, 495] on button "Back to Dashboard" at bounding box center [829, 487] width 149 height 34
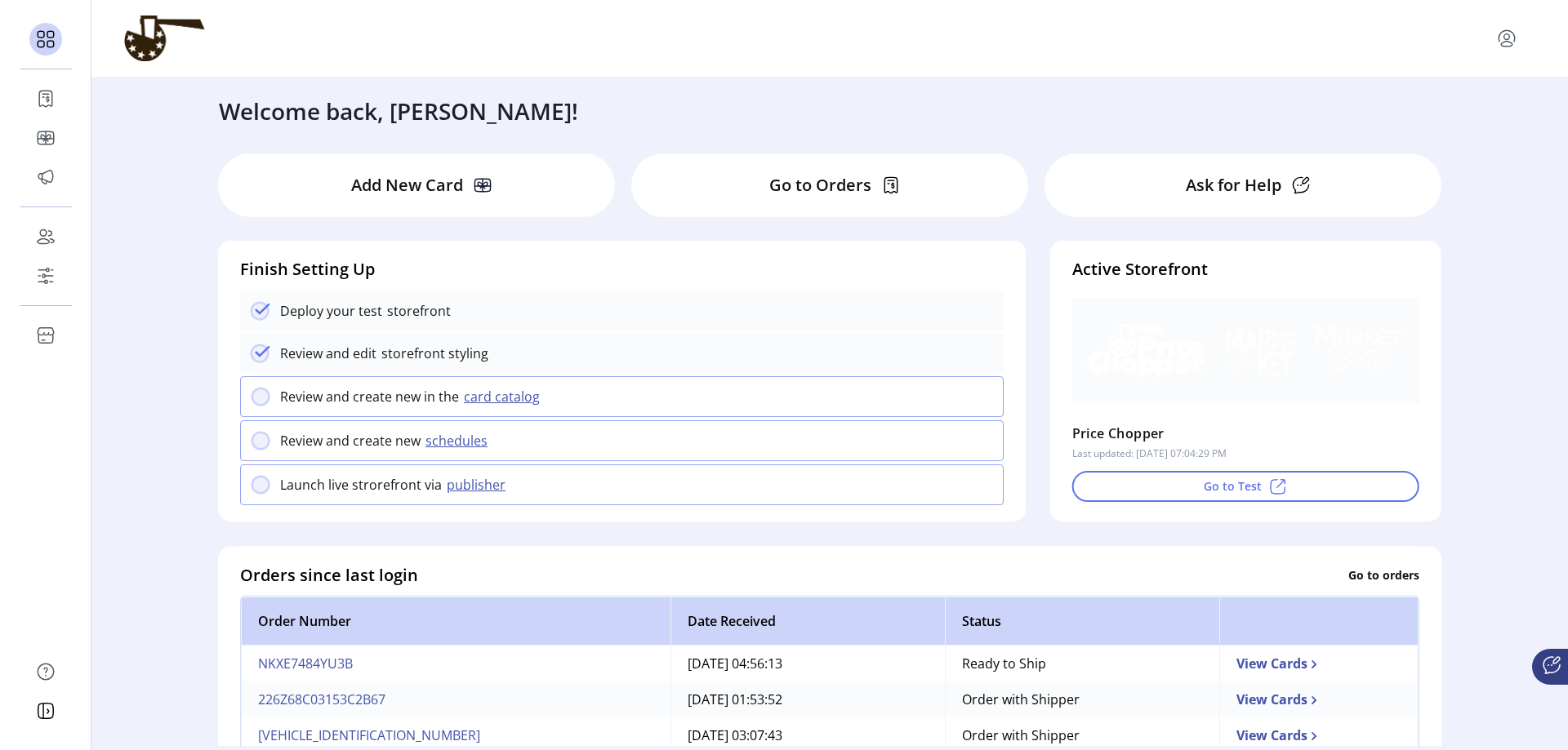
click at [848, 182] on p "Go to Orders" at bounding box center [820, 185] width 102 height 25
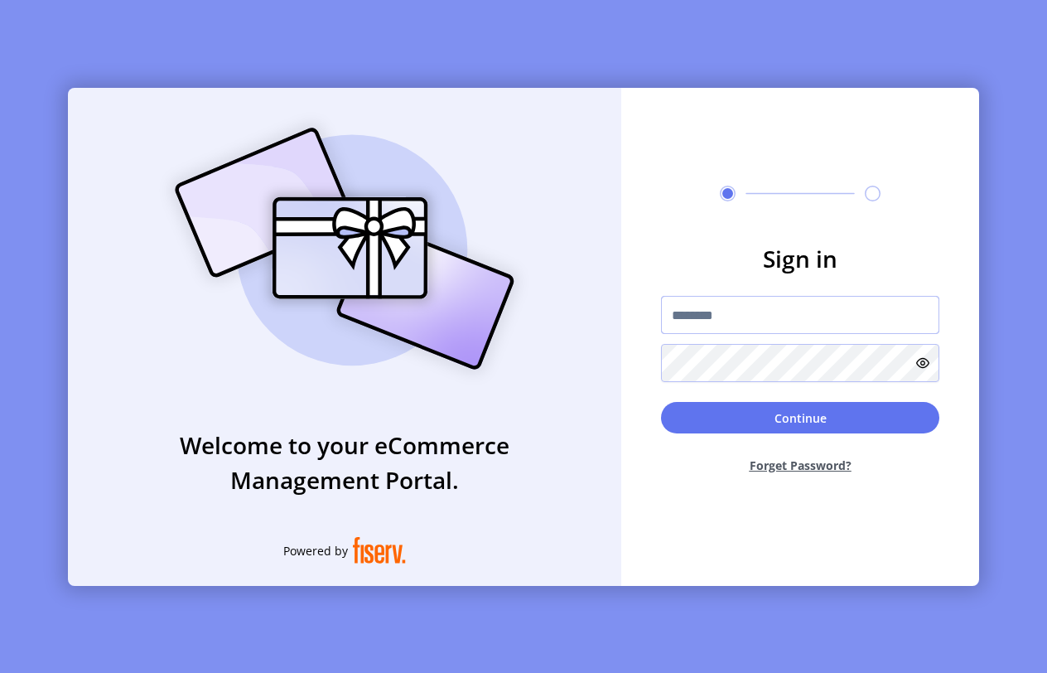
type input "**********"
drag, startPoint x: 202, startPoint y: 645, endPoint x: 241, endPoint y: 577, distance: 78.3
click at [204, 645] on div "**********" at bounding box center [523, 336] width 1047 height 673
